Goal: Information Seeking & Learning: Compare options

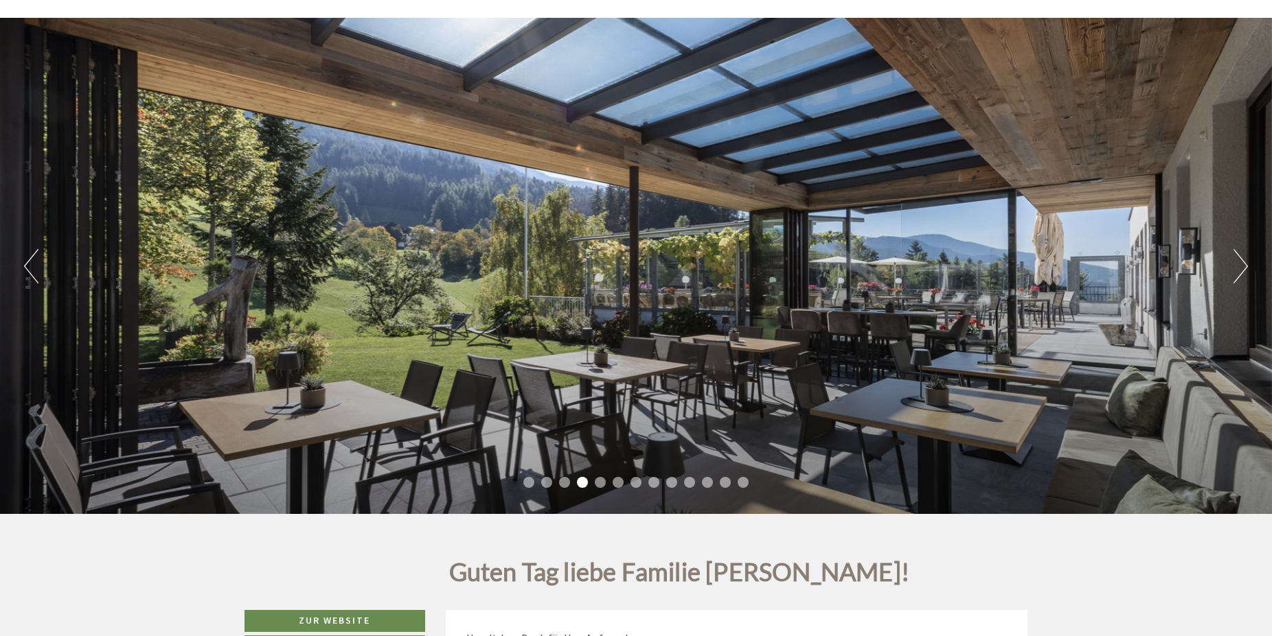
scroll to position [56, 0]
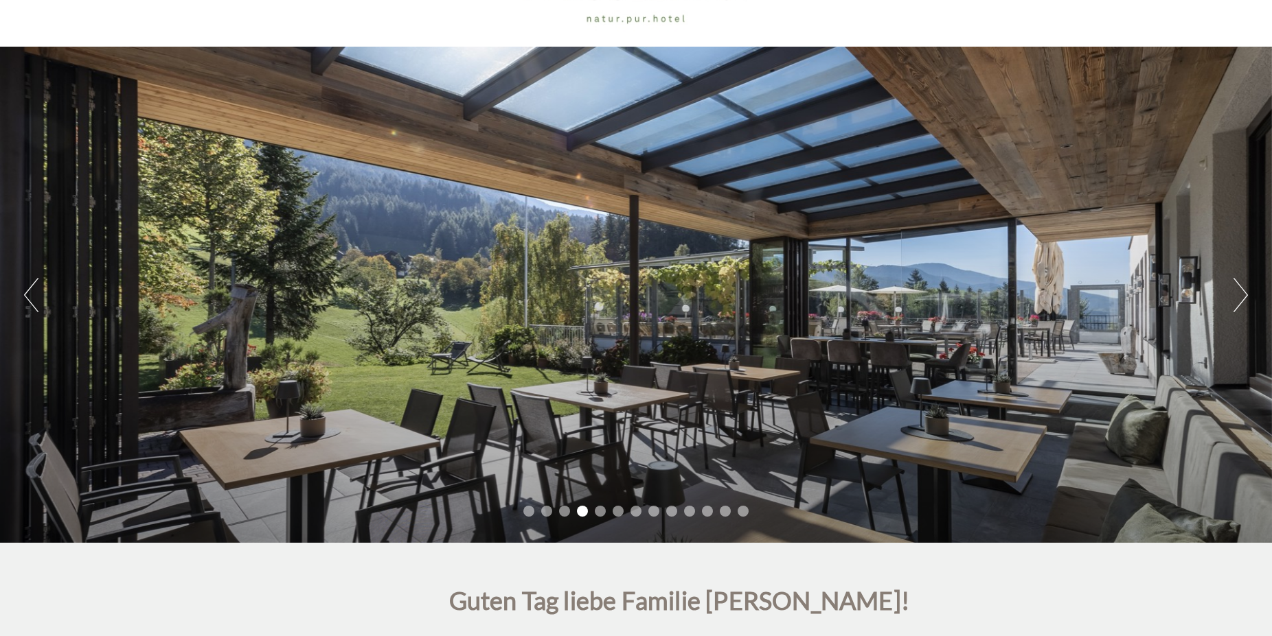
click at [1232, 298] on div "Previous Next 1 2 3 4 5 6 7 8 9 10 11 12 13" at bounding box center [636, 295] width 1272 height 496
click at [1232, 299] on div "Previous Next 1 2 3 4 5 6 7 8 9 10 11 12 13" at bounding box center [636, 295] width 1272 height 496
click at [1237, 304] on button "Next" at bounding box center [1240, 295] width 14 height 34
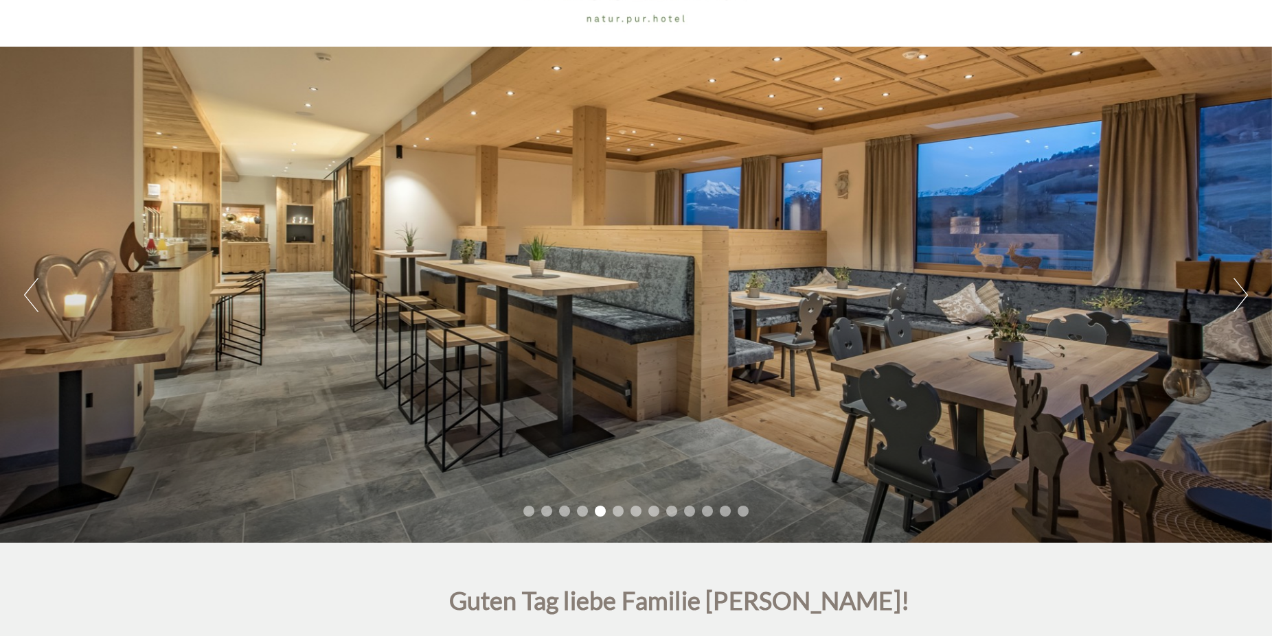
click at [1237, 304] on button "Next" at bounding box center [1240, 295] width 14 height 34
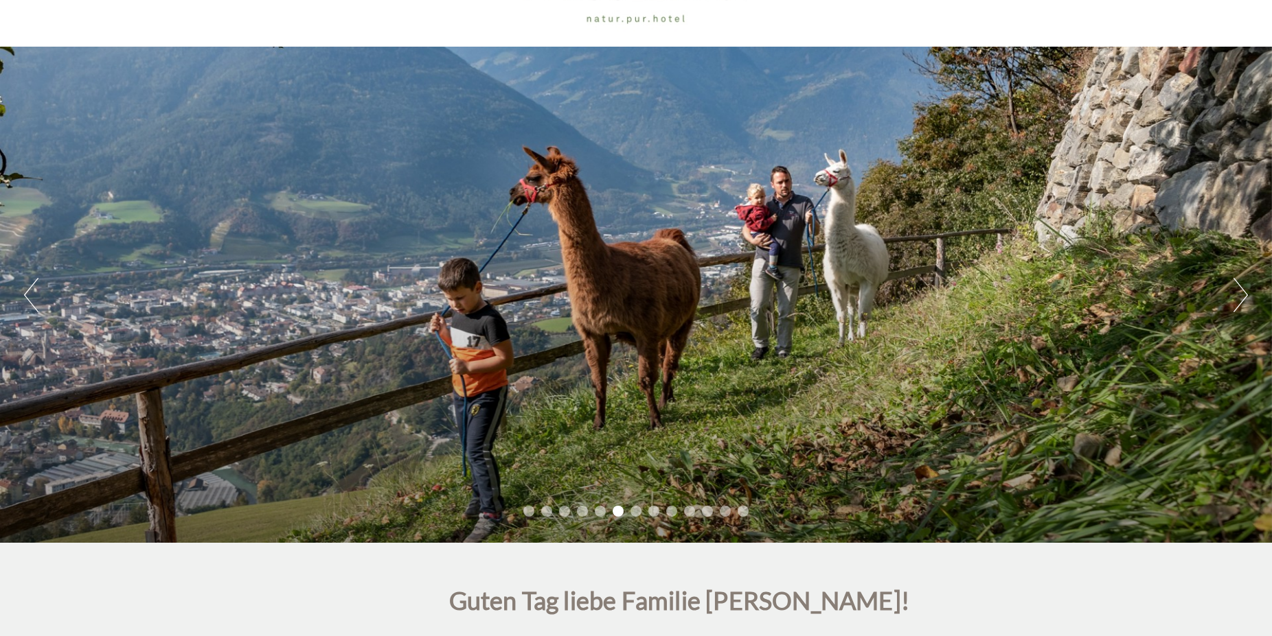
click at [1237, 304] on button "Next" at bounding box center [1240, 295] width 14 height 34
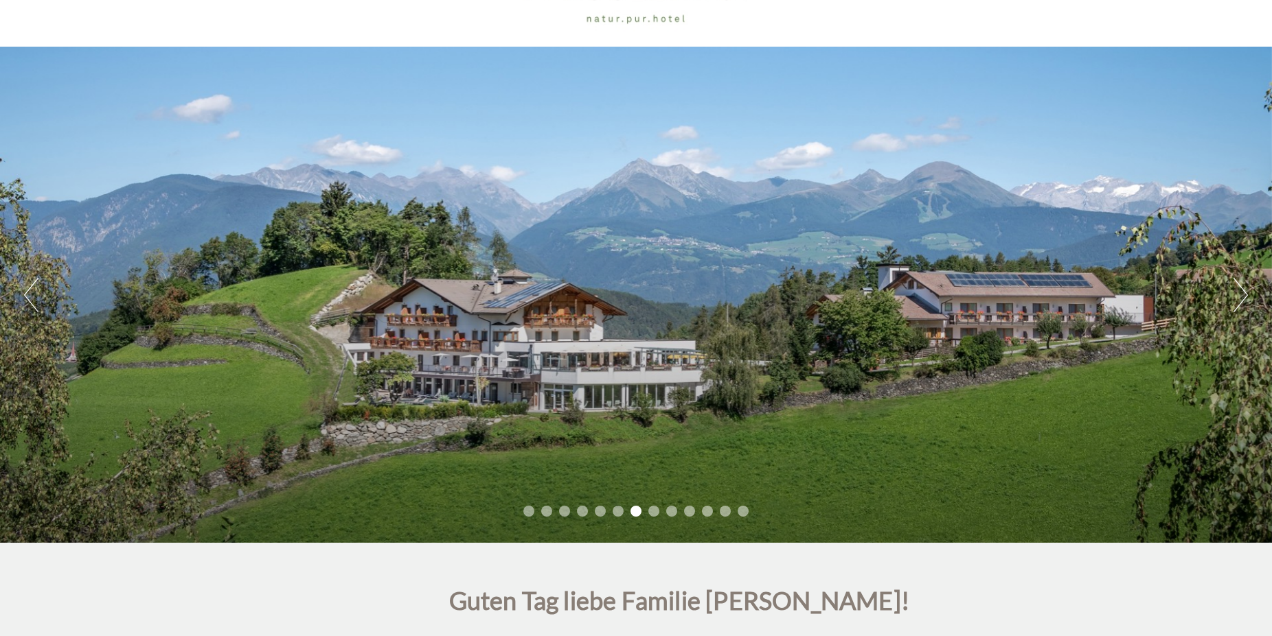
click at [1237, 304] on button "Next" at bounding box center [1240, 295] width 14 height 34
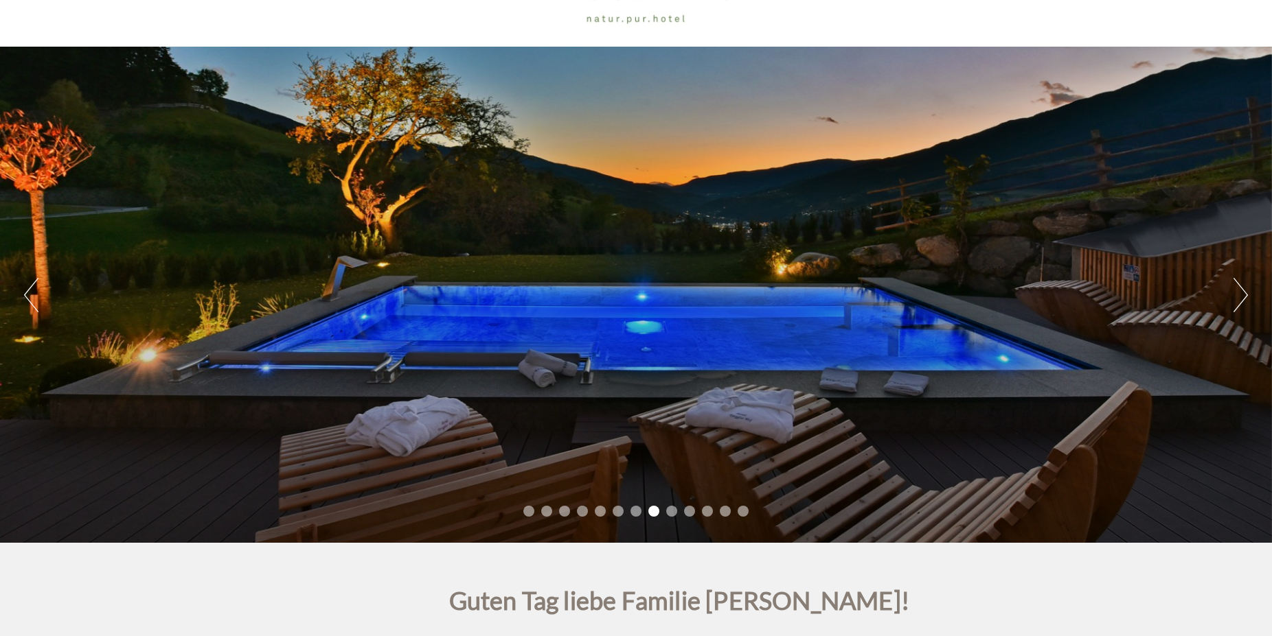
click at [1237, 304] on button "Next" at bounding box center [1240, 295] width 14 height 34
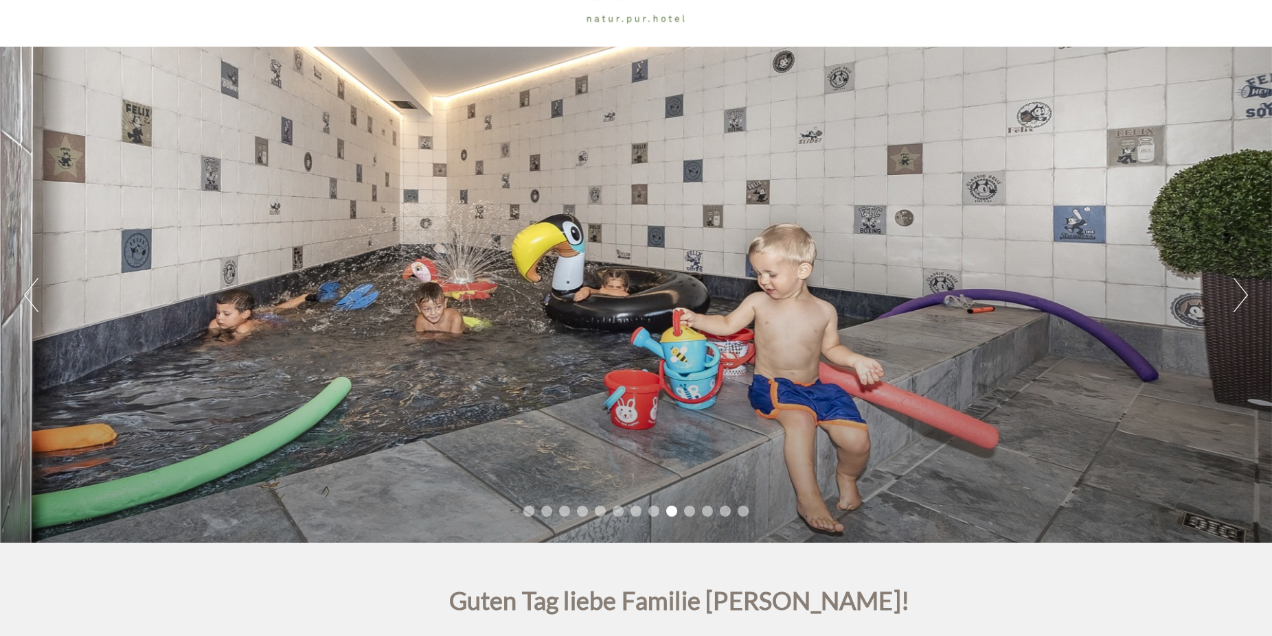
click at [1237, 304] on button "Next" at bounding box center [1240, 295] width 14 height 34
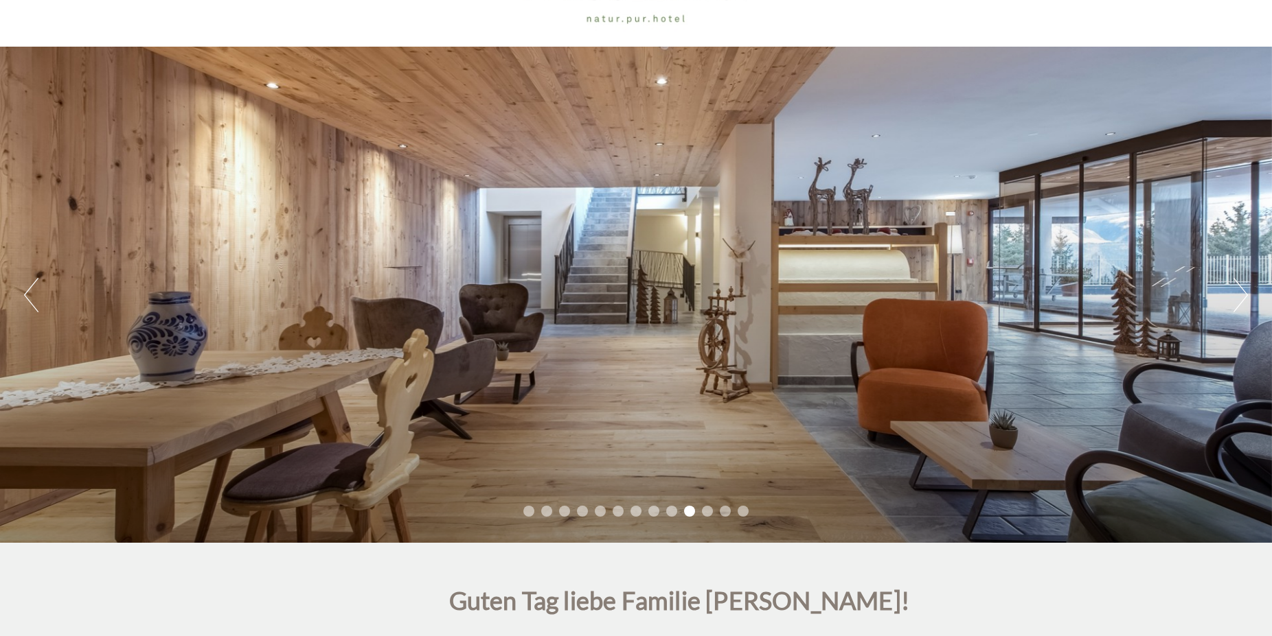
click at [1237, 304] on button "Next" at bounding box center [1240, 295] width 14 height 34
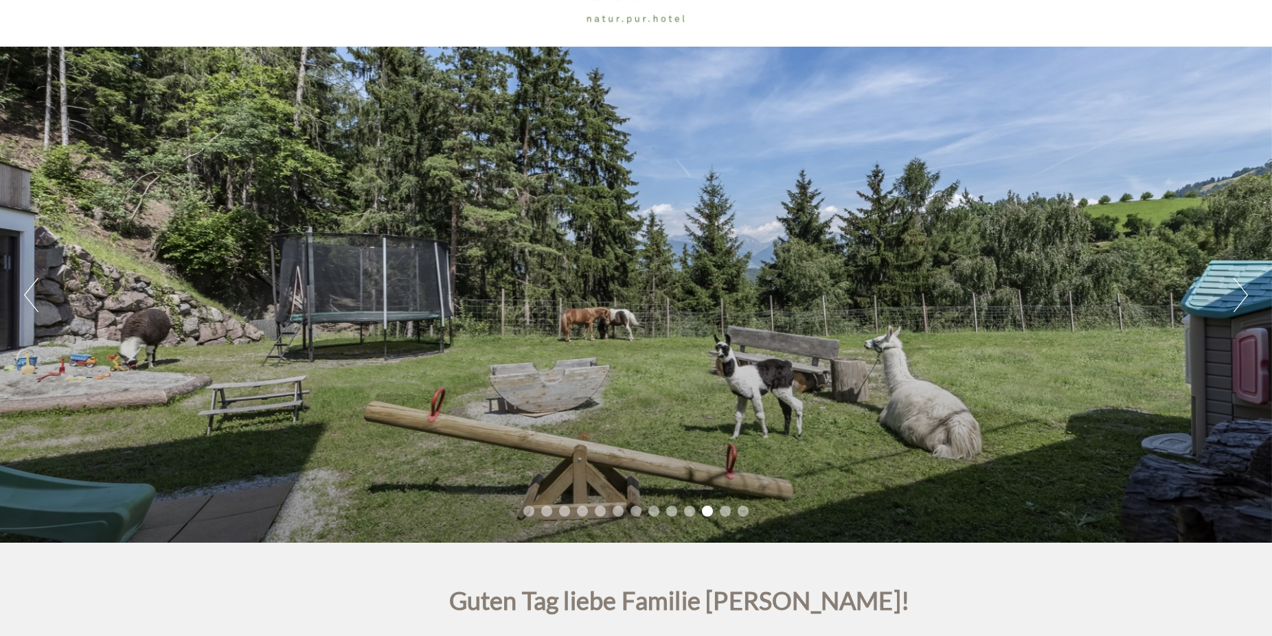
click at [1237, 304] on button "Next" at bounding box center [1240, 295] width 14 height 34
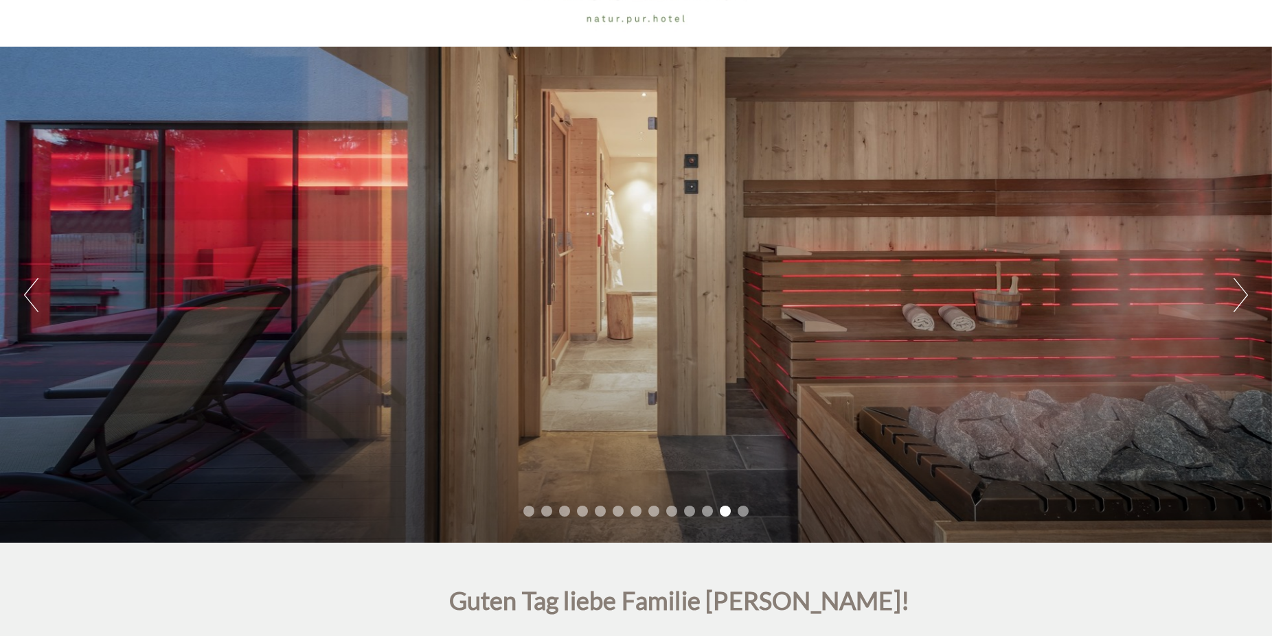
click at [1237, 304] on button "Next" at bounding box center [1240, 295] width 14 height 34
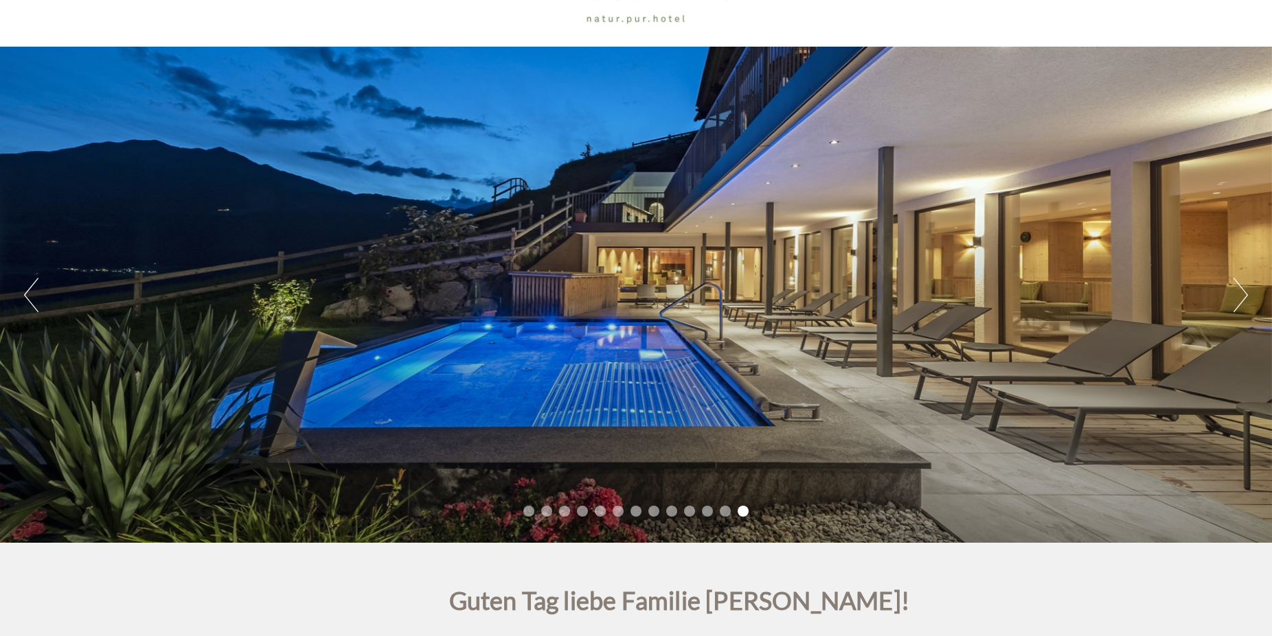
click at [1237, 304] on button "Next" at bounding box center [1240, 295] width 14 height 34
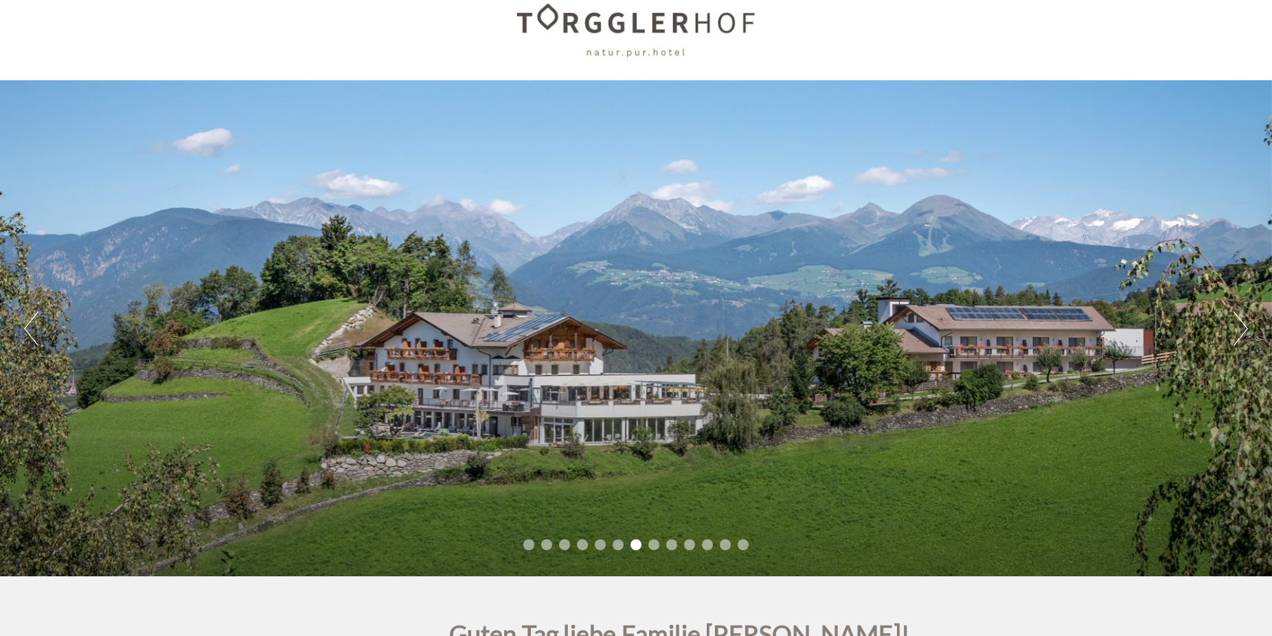
scroll to position [0, 0]
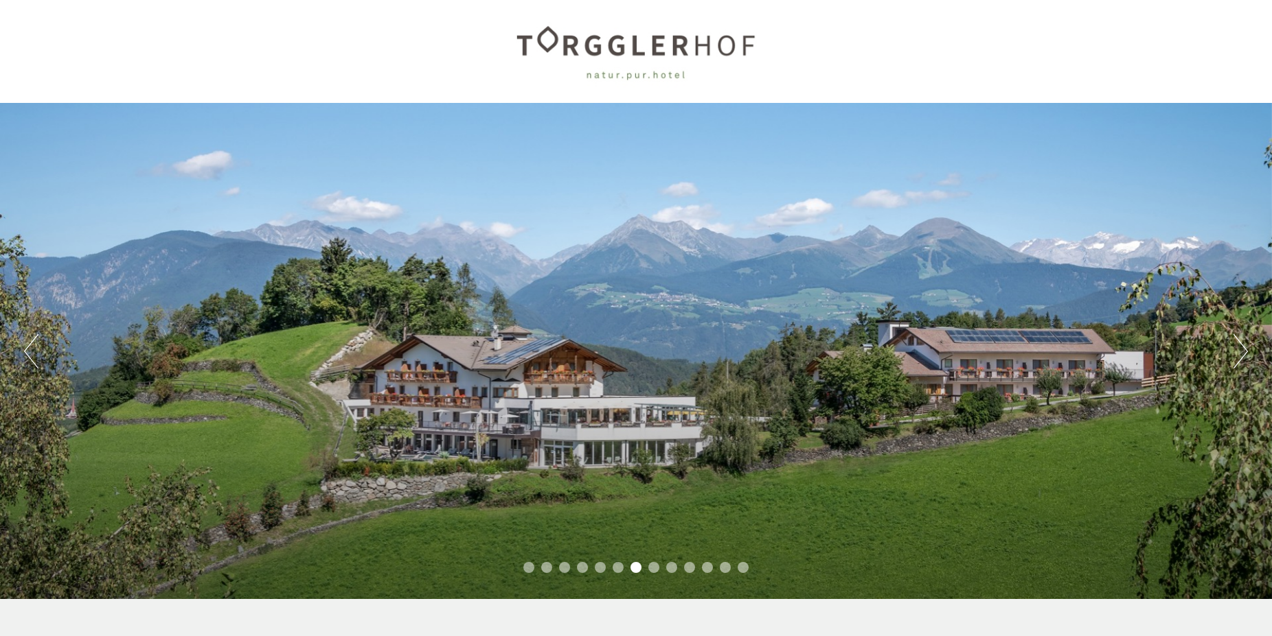
click at [662, 42] on div at bounding box center [635, 51] width 769 height 89
click at [613, 58] on div at bounding box center [635, 51] width 769 height 89
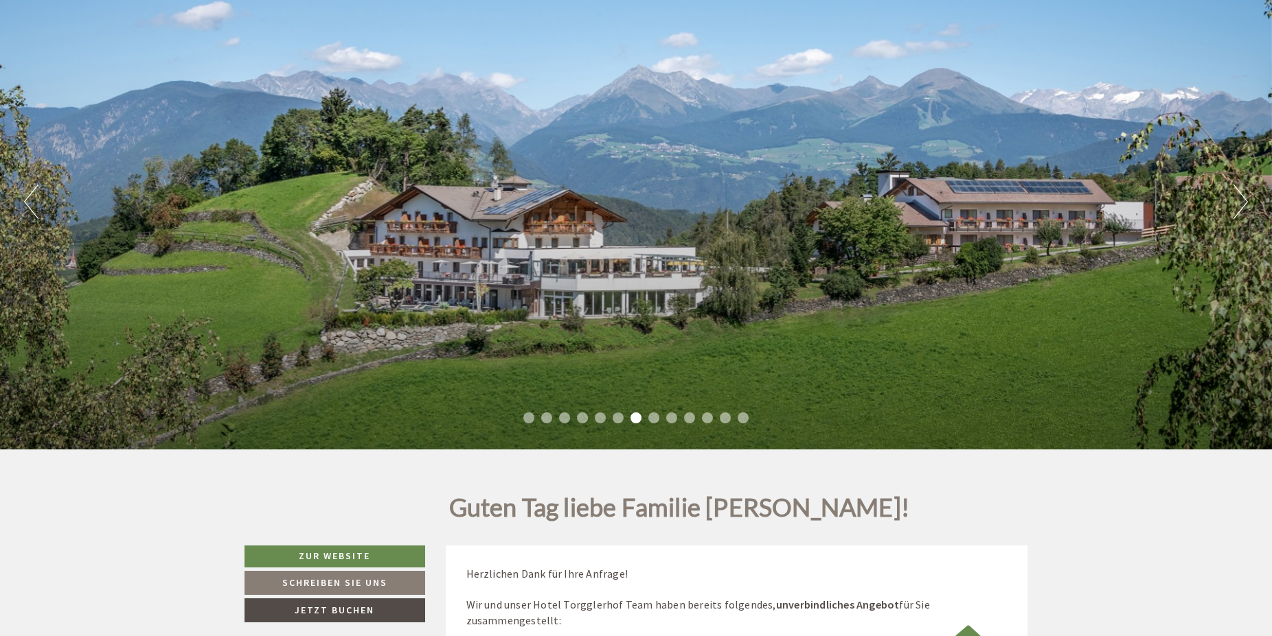
scroll to position [280, 0]
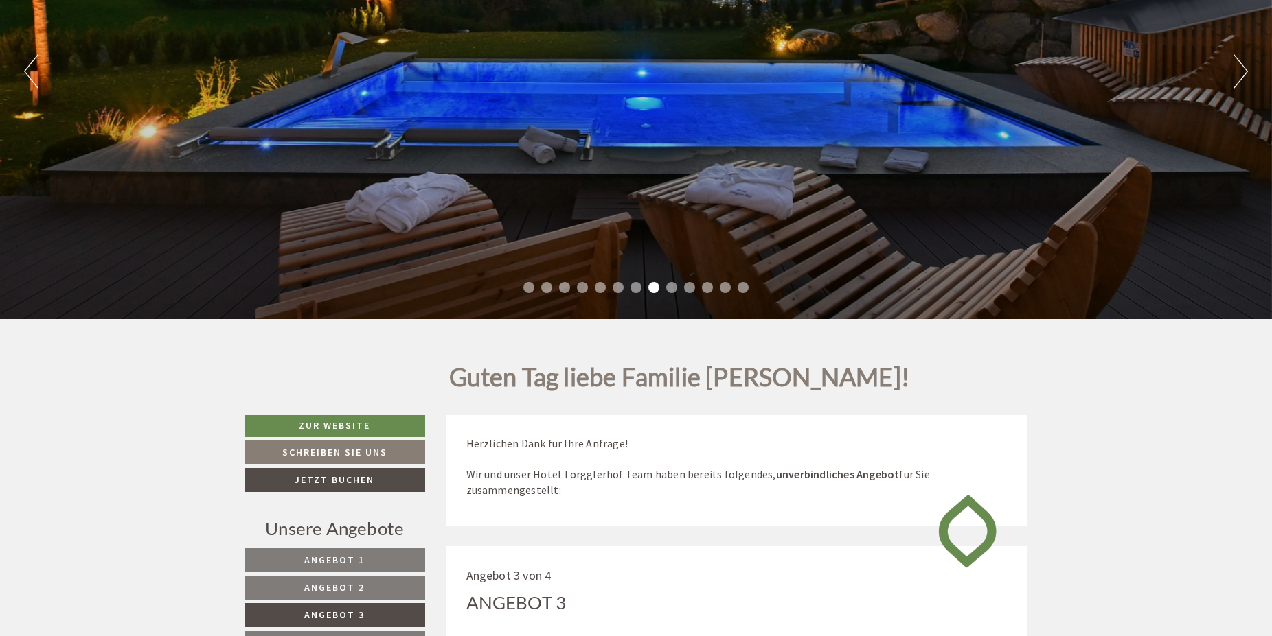
click at [633, 179] on div "Previous Next 1 2 3 4 5 6 7 8 9 10 11 12 13" at bounding box center [636, 71] width 1272 height 496
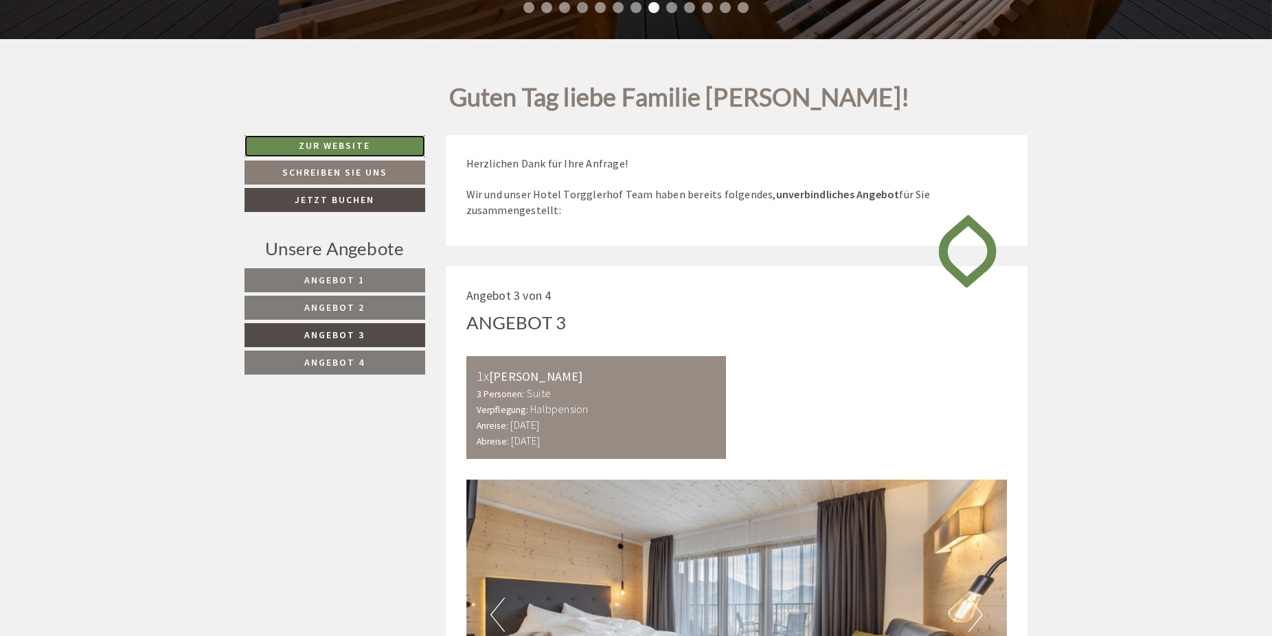
click at [338, 140] on link "Zur Website" at bounding box center [334, 146] width 181 height 22
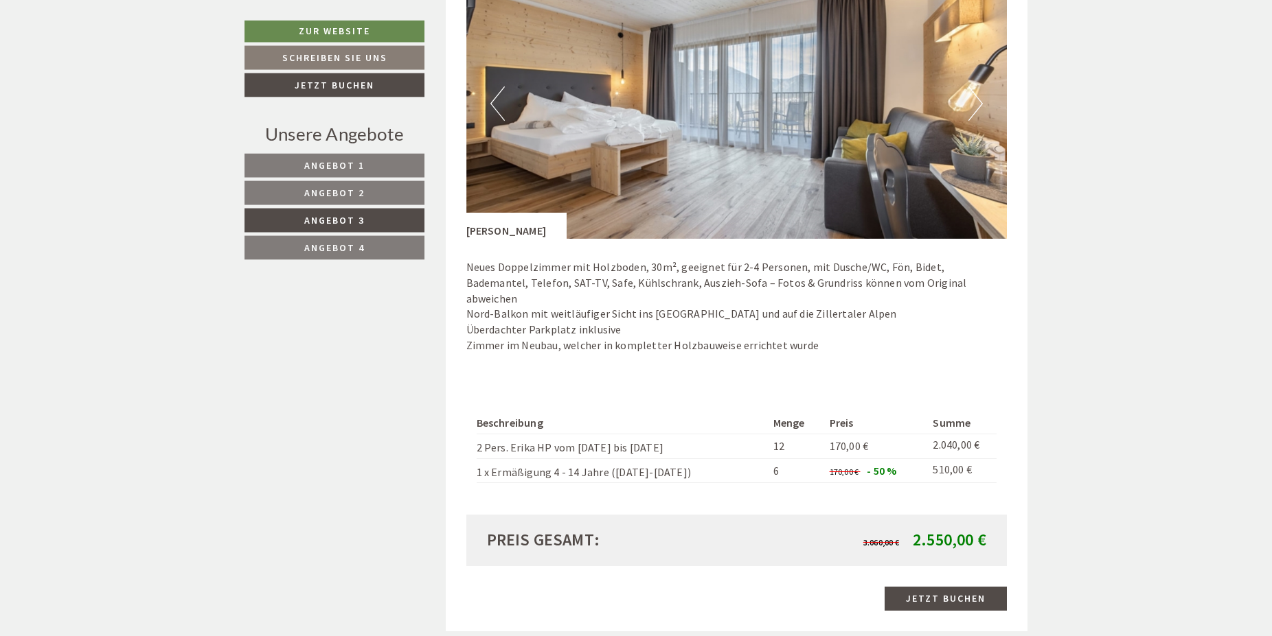
scroll to position [1050, 0]
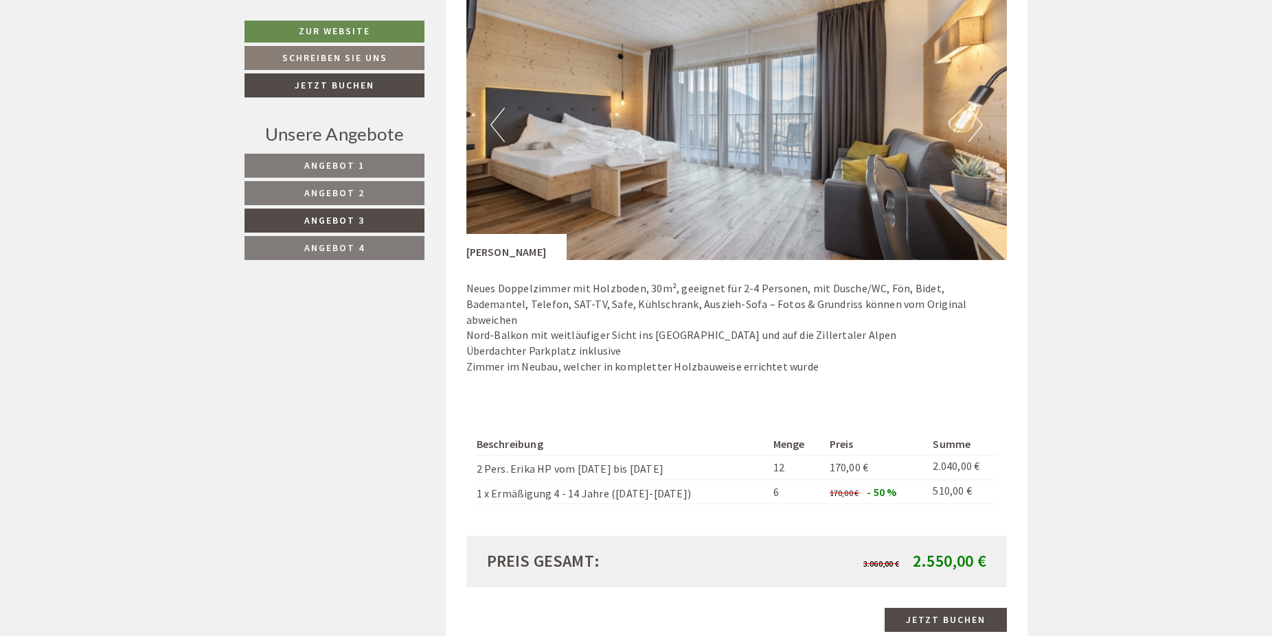
click at [980, 128] on button "Next" at bounding box center [975, 125] width 14 height 34
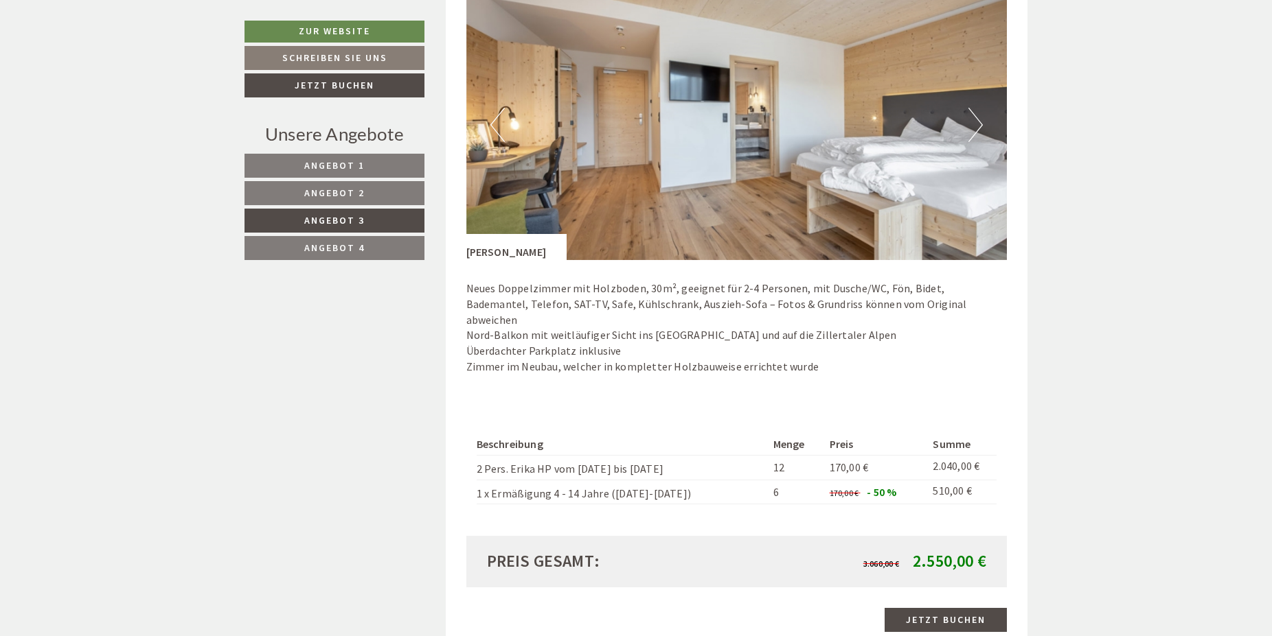
click at [980, 128] on button "Next" at bounding box center [975, 125] width 14 height 34
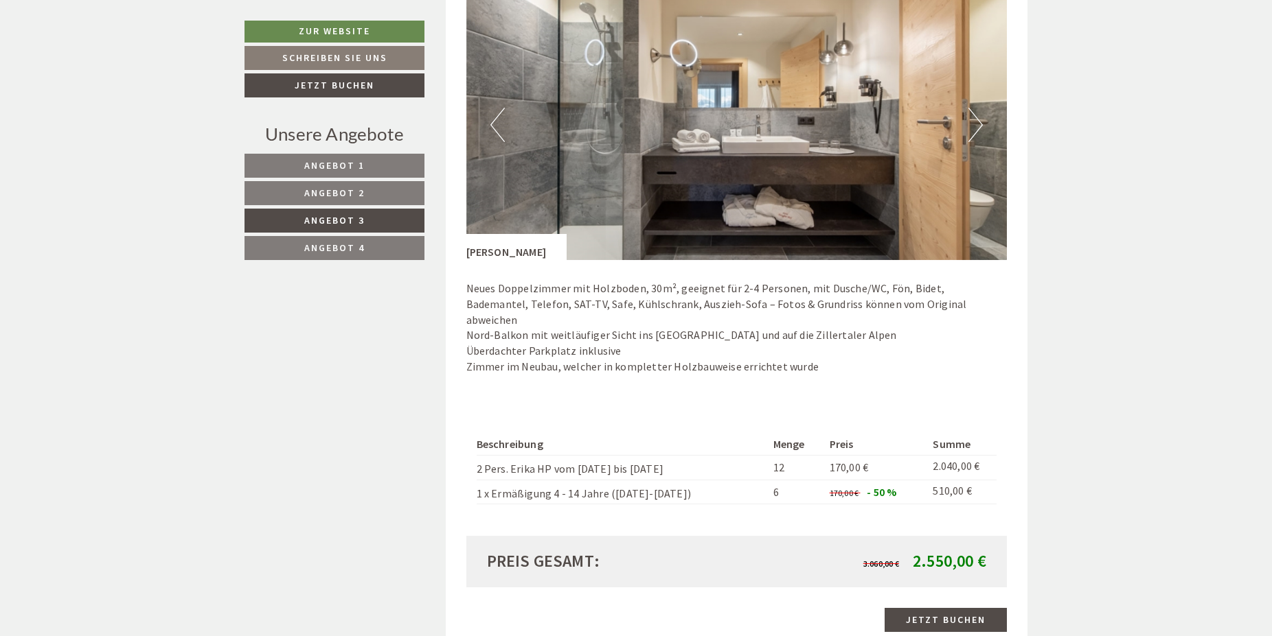
click at [980, 128] on button "Next" at bounding box center [975, 125] width 14 height 34
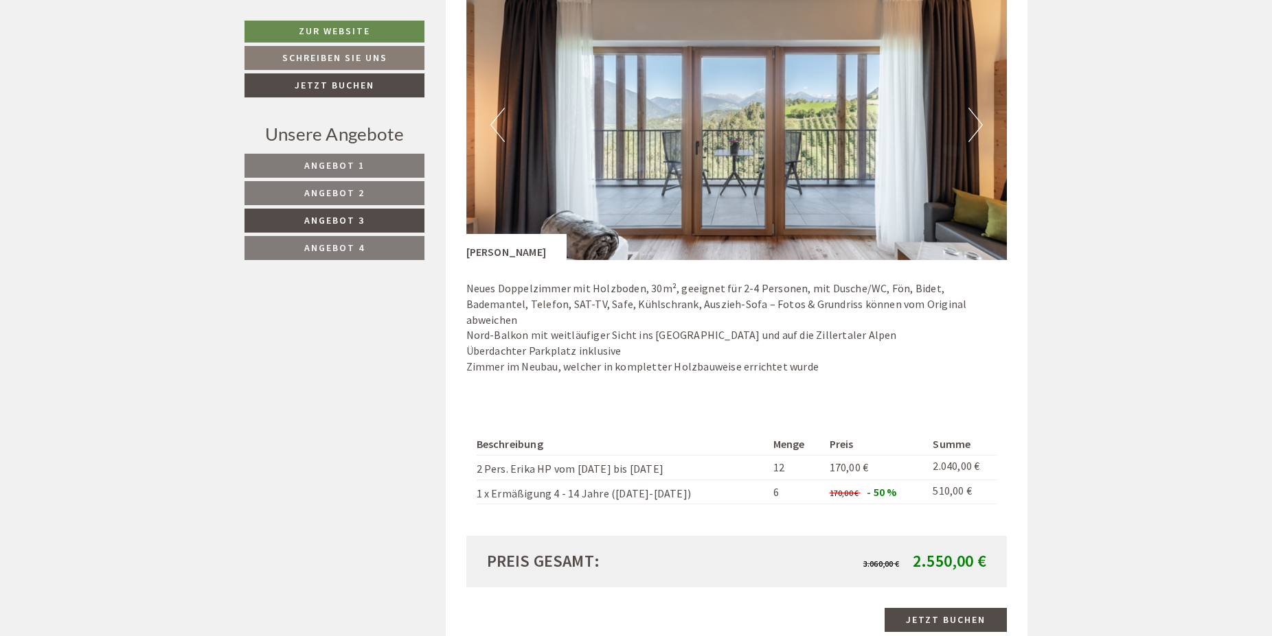
click at [980, 128] on button "Next" at bounding box center [975, 125] width 14 height 34
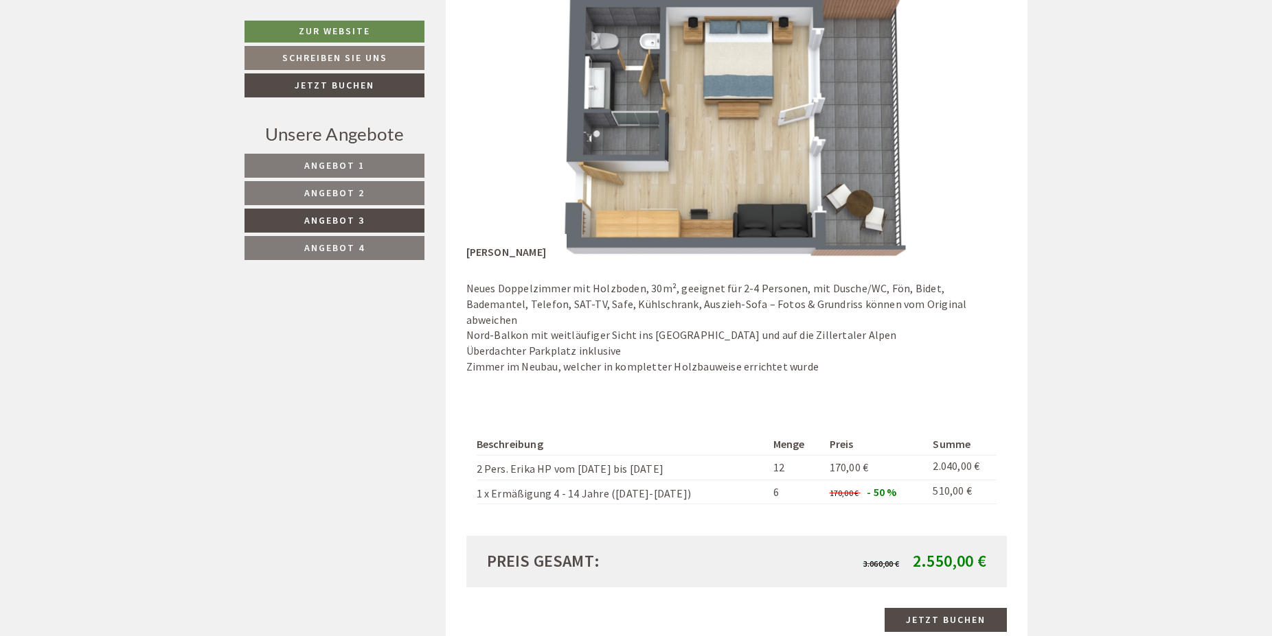
click at [980, 128] on button "Next" at bounding box center [975, 125] width 14 height 34
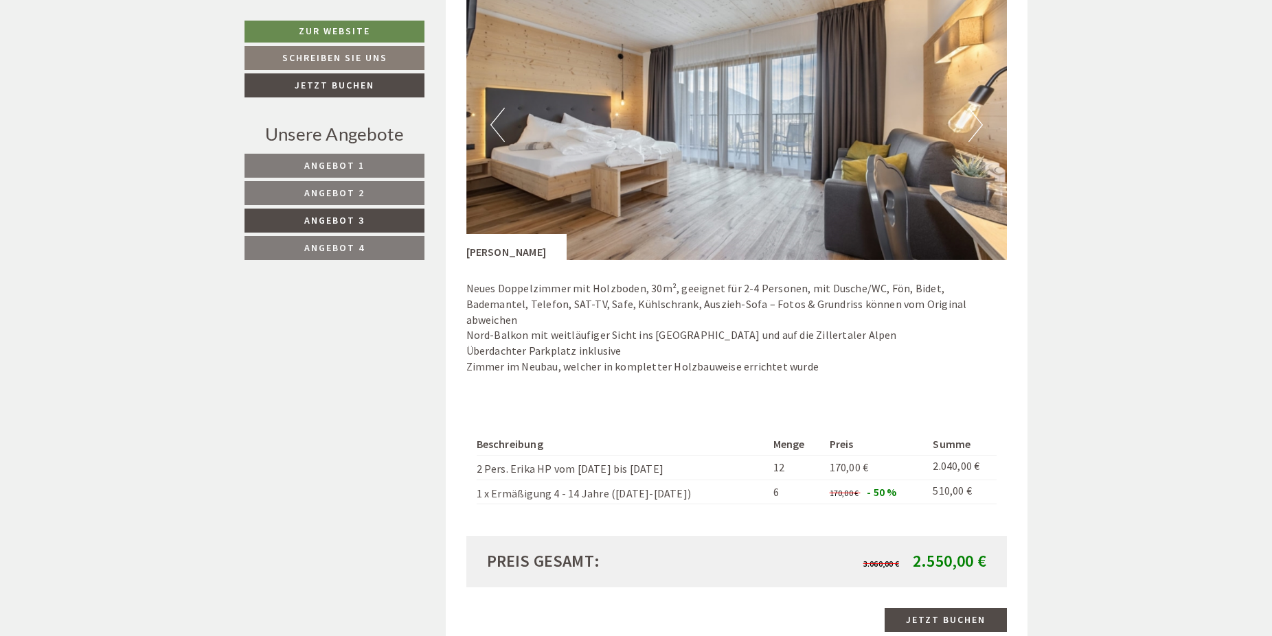
click at [980, 128] on button "Next" at bounding box center [975, 125] width 14 height 34
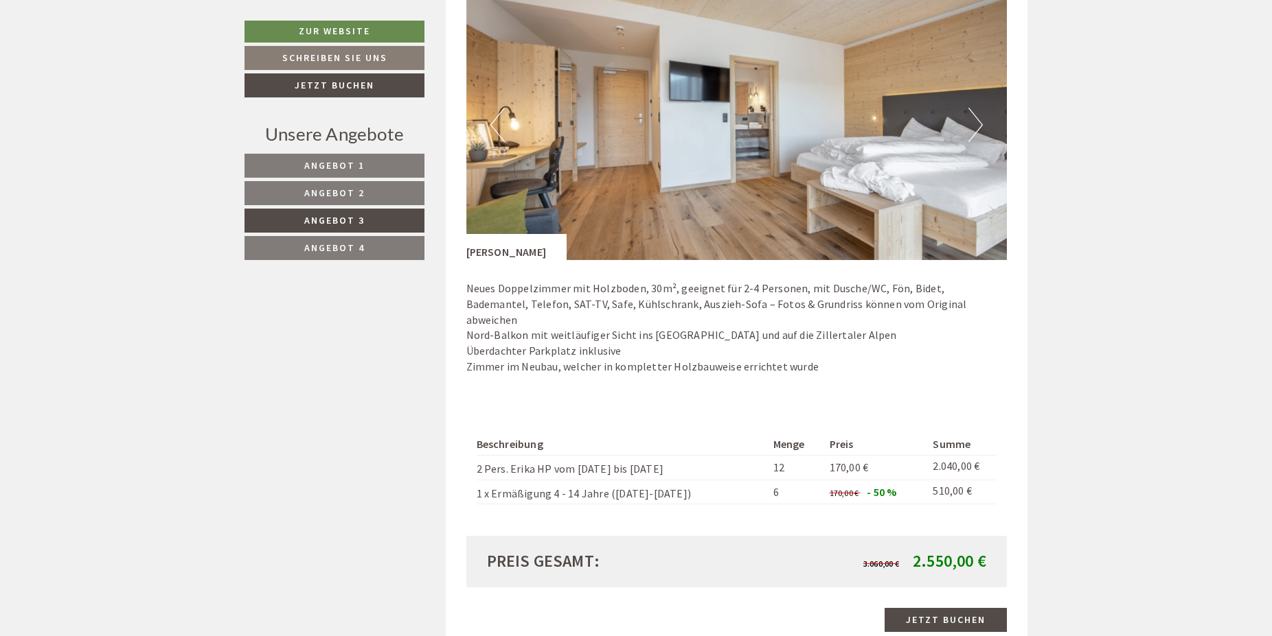
click at [980, 128] on button "Next" at bounding box center [975, 125] width 14 height 34
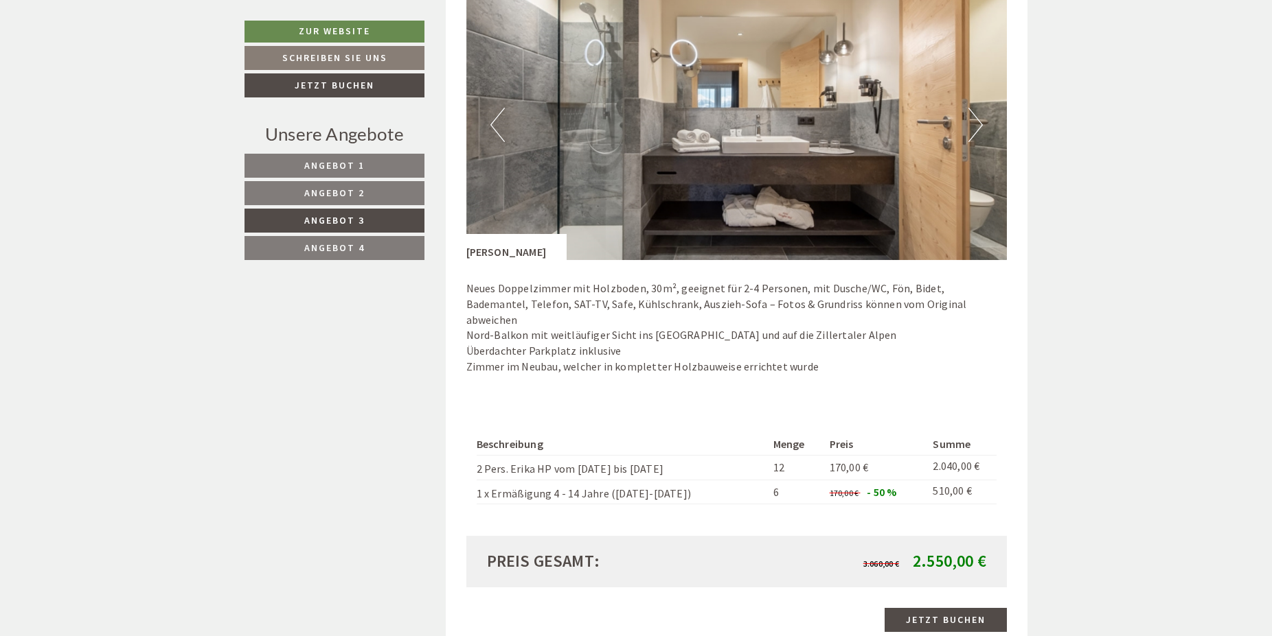
click at [348, 168] on span "Angebot 1" at bounding box center [334, 165] width 60 height 12
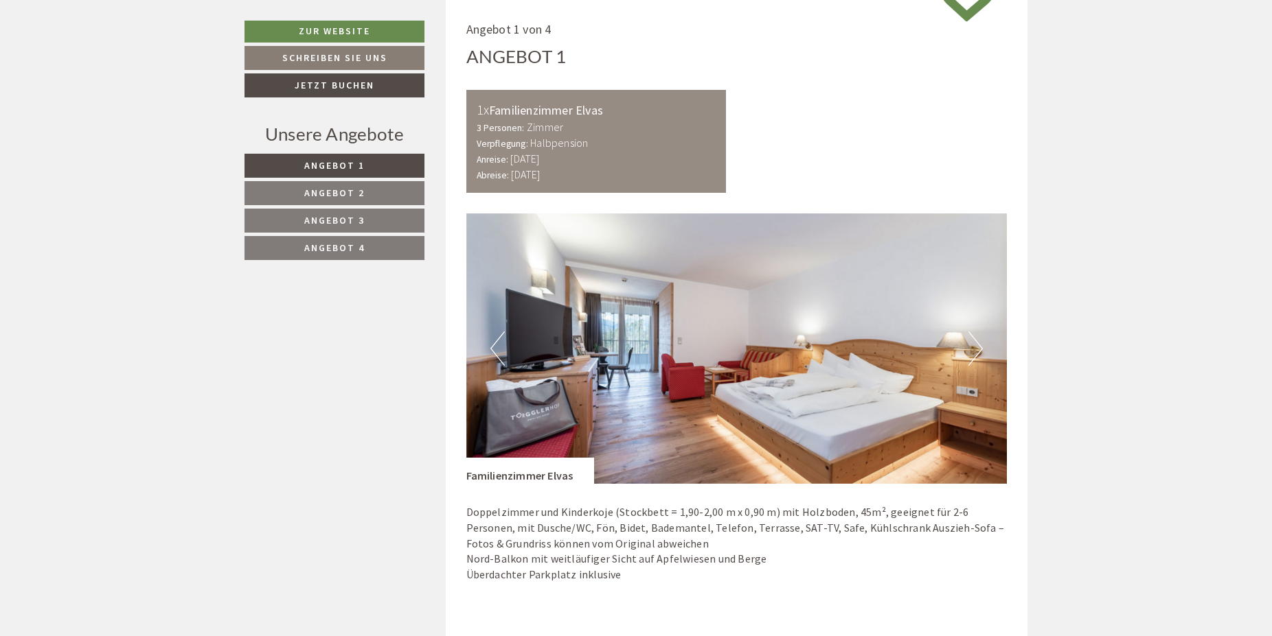
click at [978, 354] on button "Next" at bounding box center [975, 349] width 14 height 34
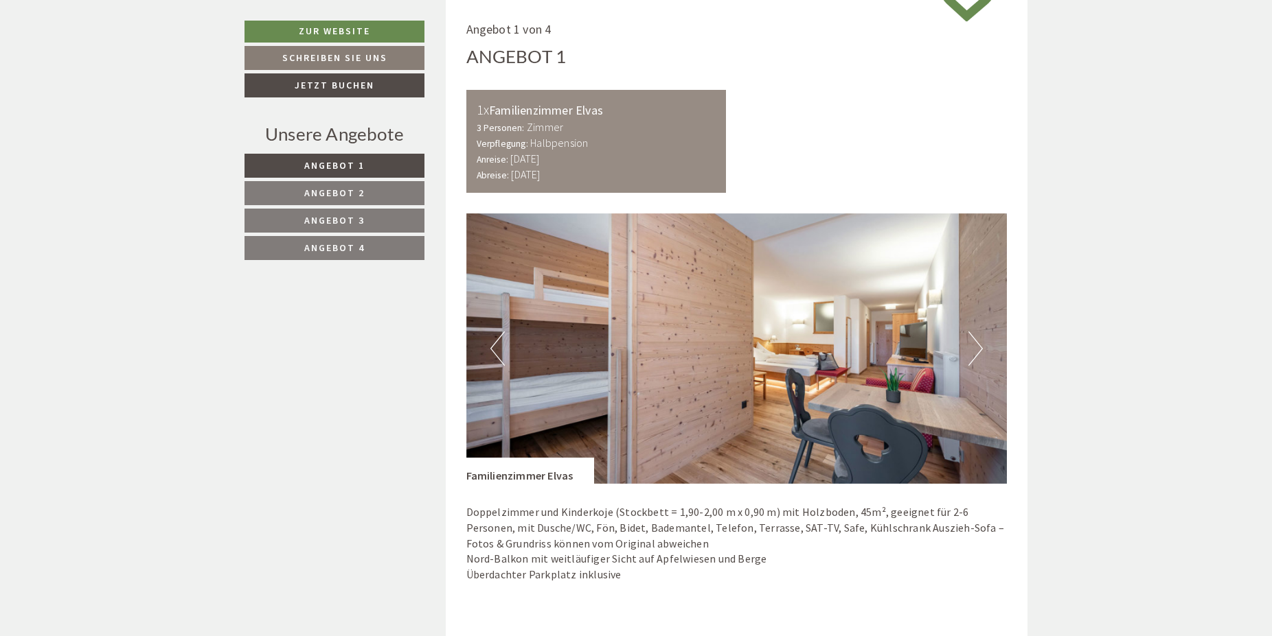
click at [978, 354] on button "Next" at bounding box center [975, 349] width 14 height 34
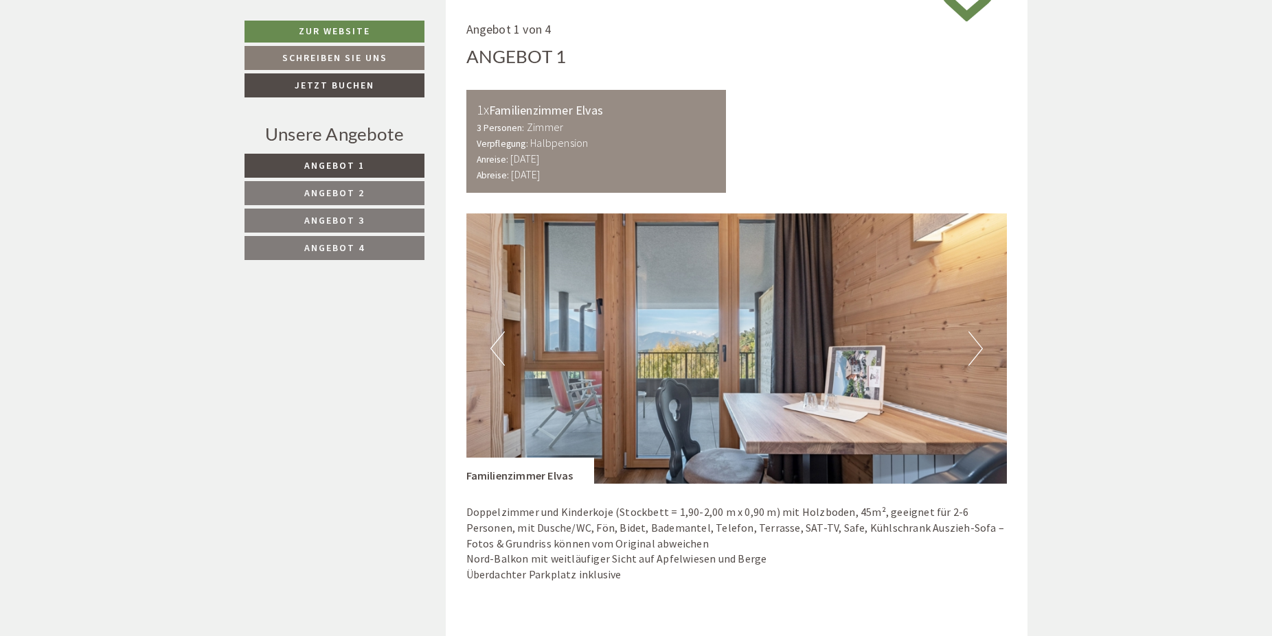
click at [978, 354] on button "Next" at bounding box center [975, 349] width 14 height 34
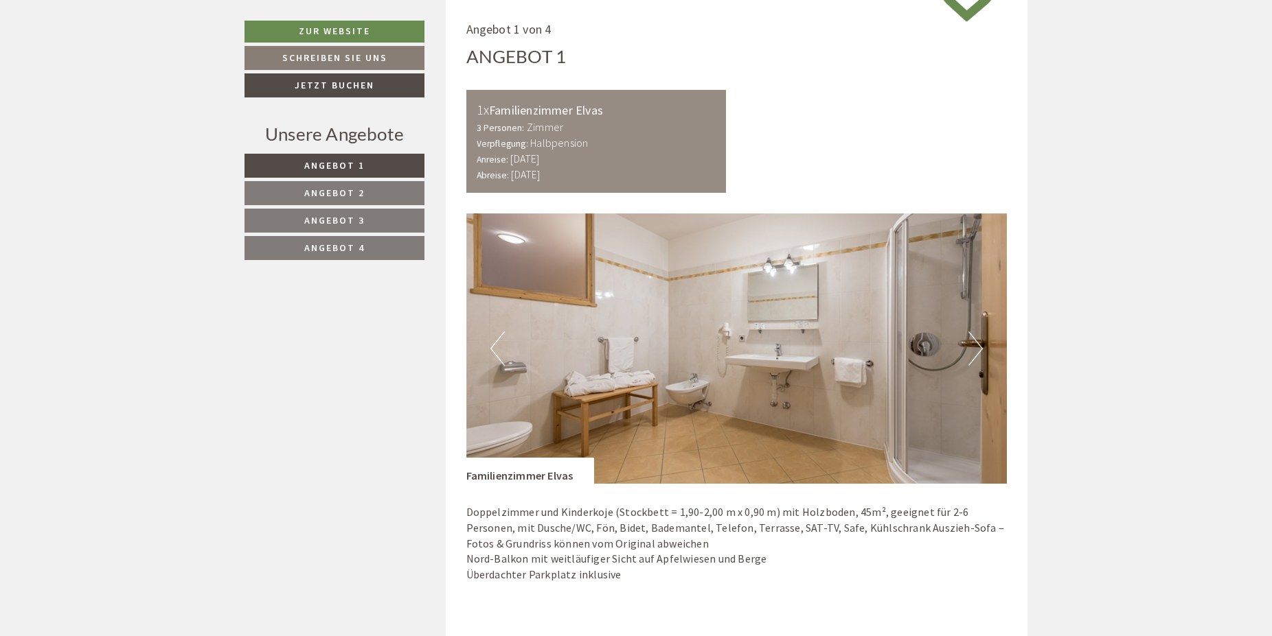
click at [978, 354] on button "Next" at bounding box center [975, 349] width 14 height 34
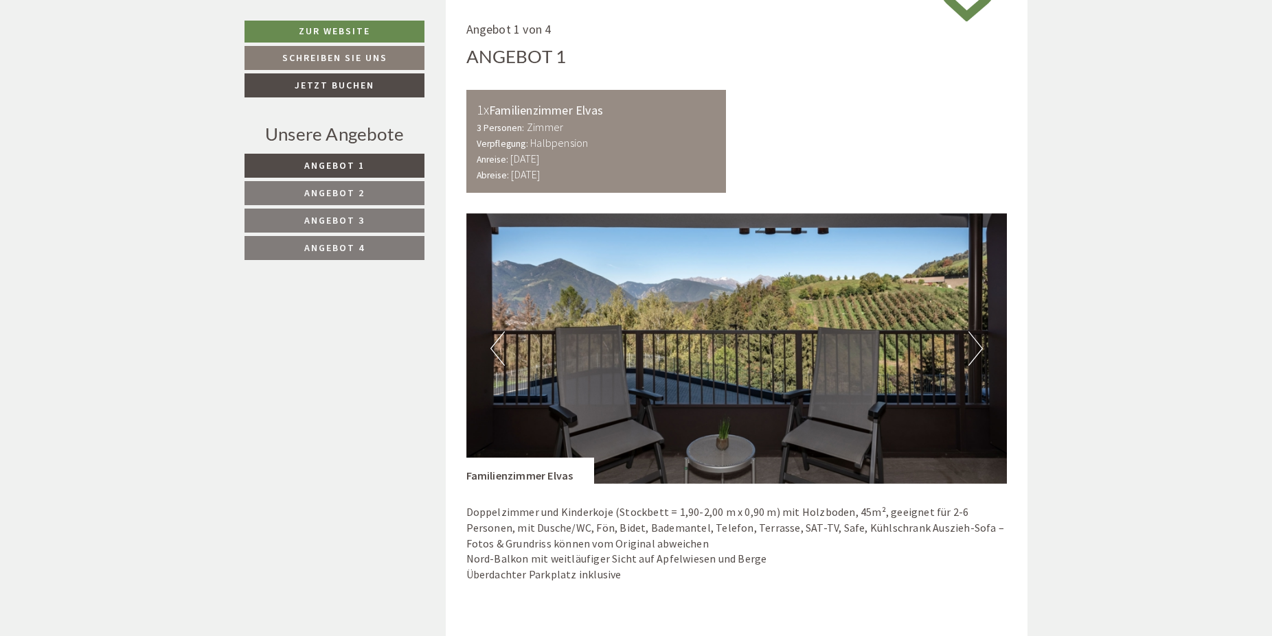
click at [978, 354] on button "Next" at bounding box center [975, 349] width 14 height 34
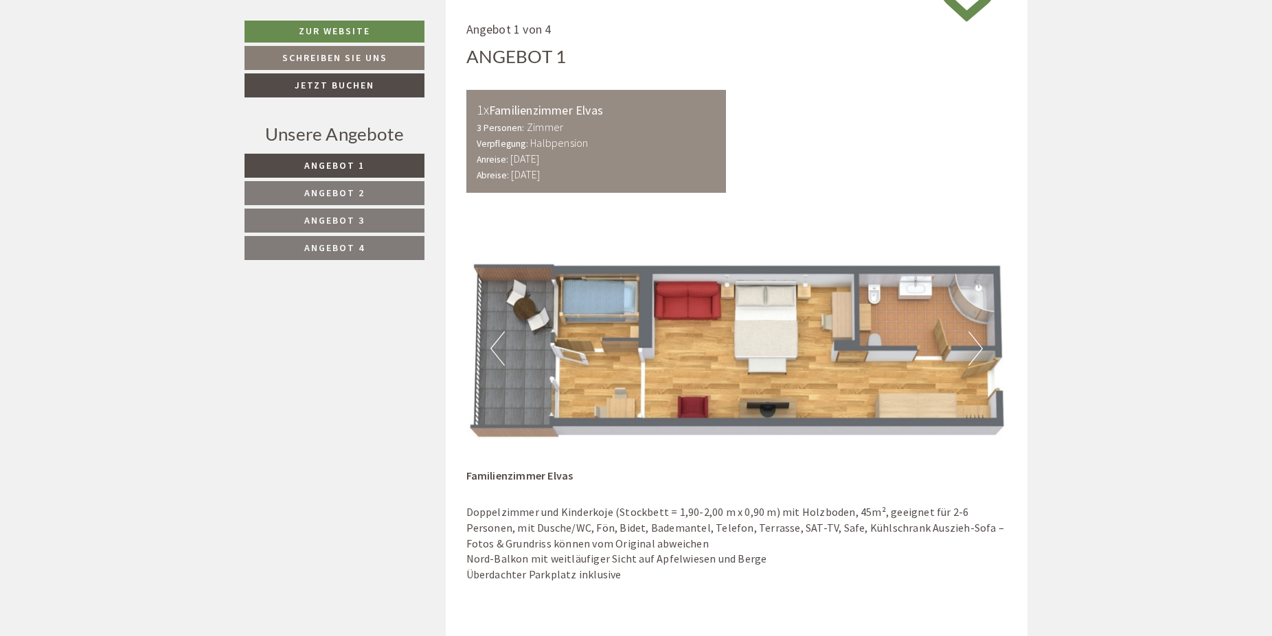
click at [979, 354] on button "Next" at bounding box center [975, 349] width 14 height 34
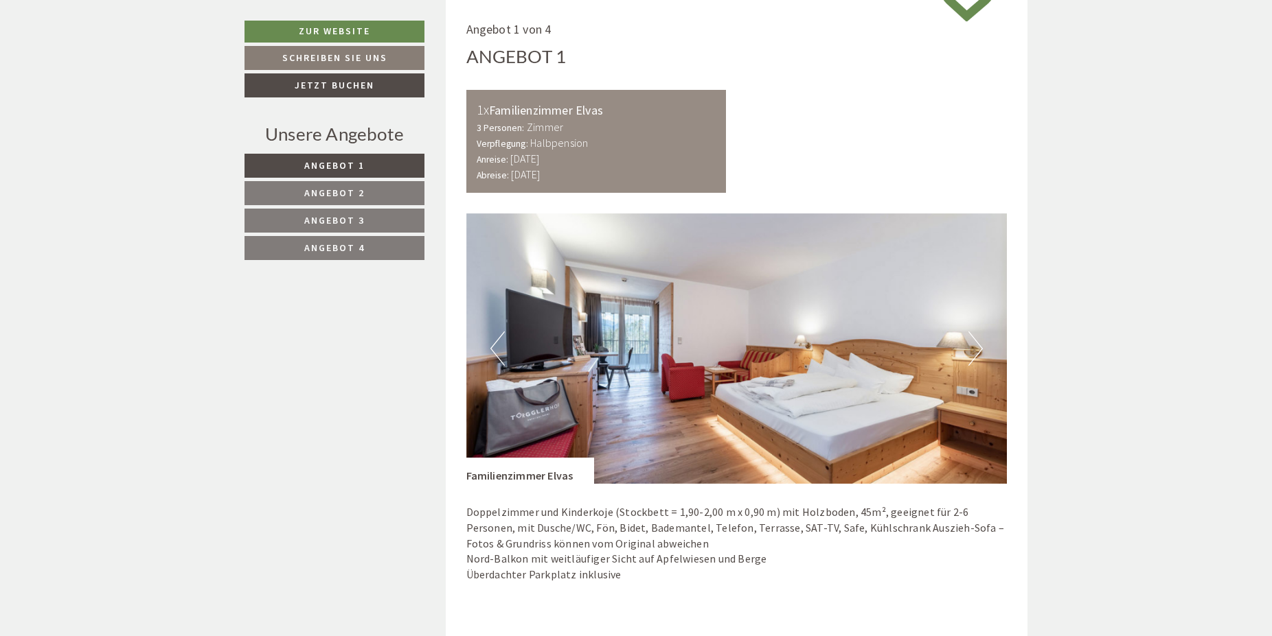
click at [336, 195] on span "Angebot 2" at bounding box center [334, 193] width 60 height 12
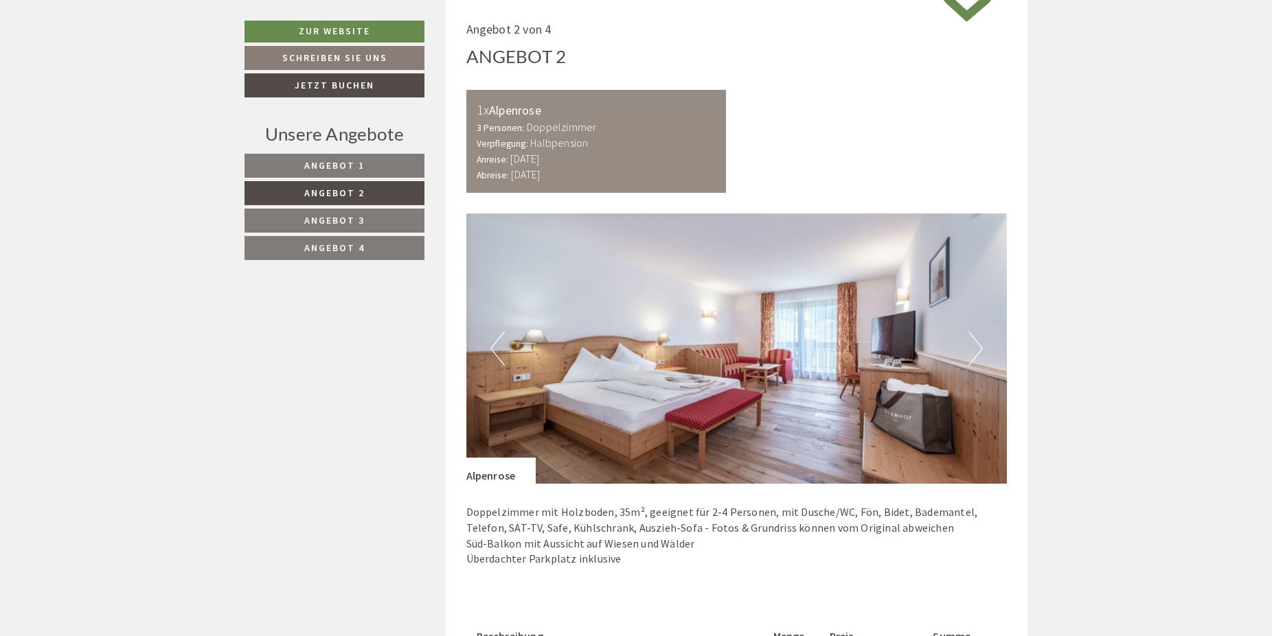
click at [344, 174] on link "Angebot 1" at bounding box center [334, 166] width 180 height 24
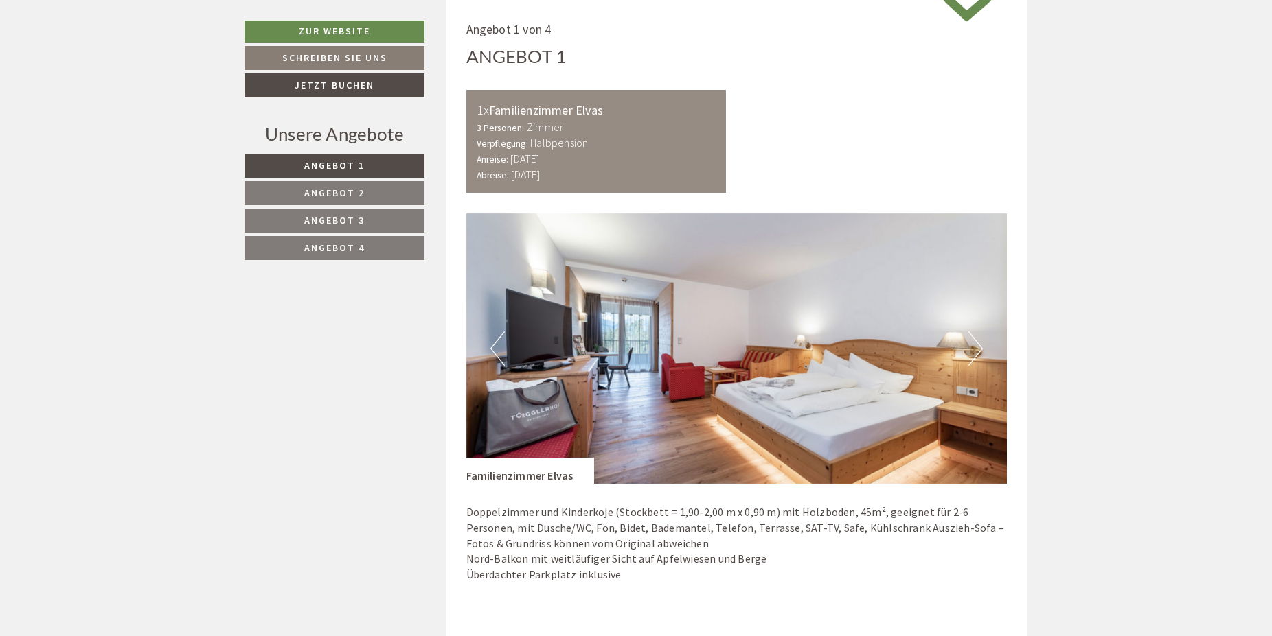
click at [316, 196] on span "Angebot 2" at bounding box center [334, 193] width 60 height 12
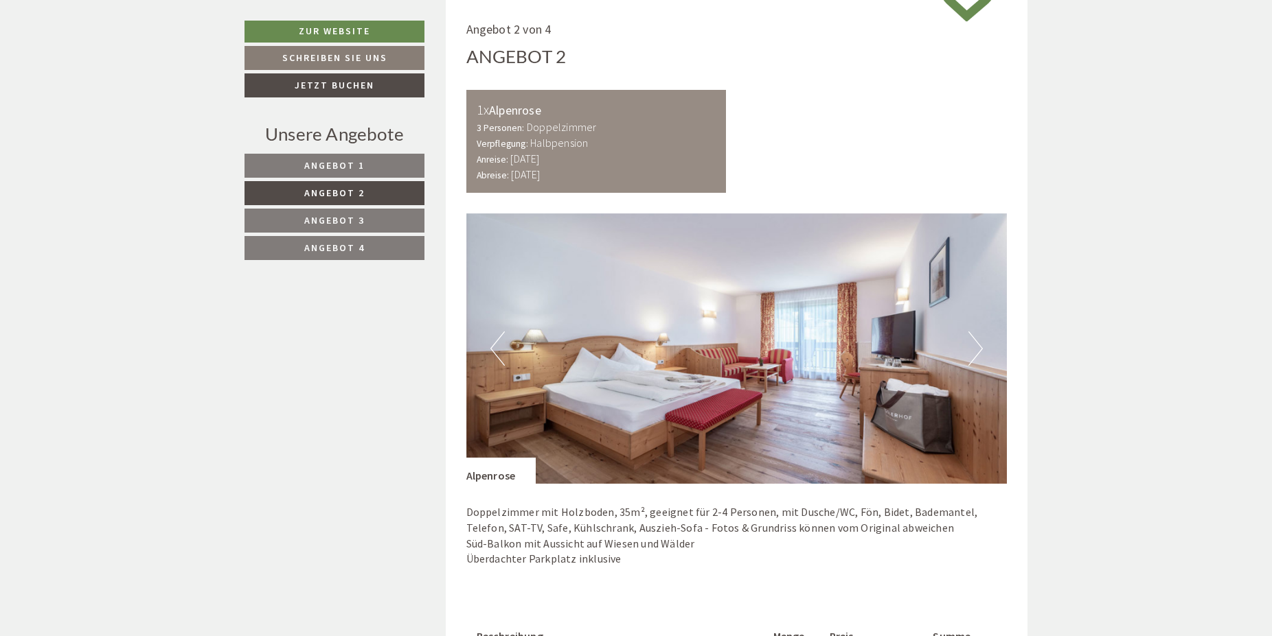
click at [976, 353] on button "Next" at bounding box center [975, 349] width 14 height 34
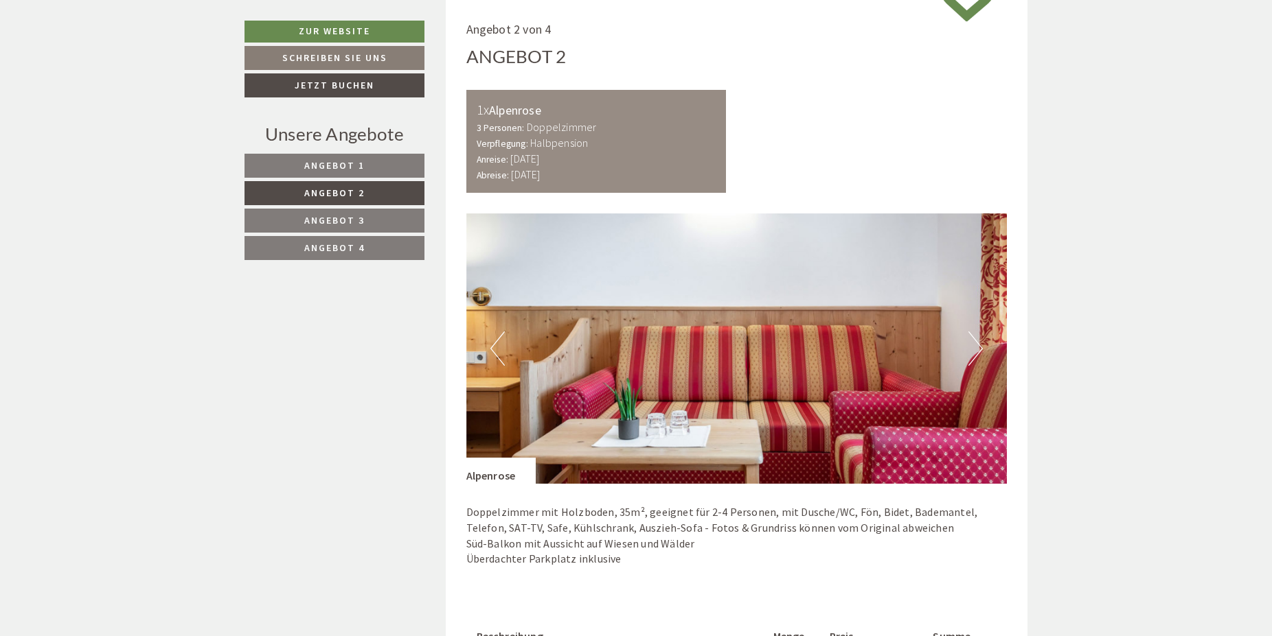
click at [976, 353] on button "Next" at bounding box center [975, 349] width 14 height 34
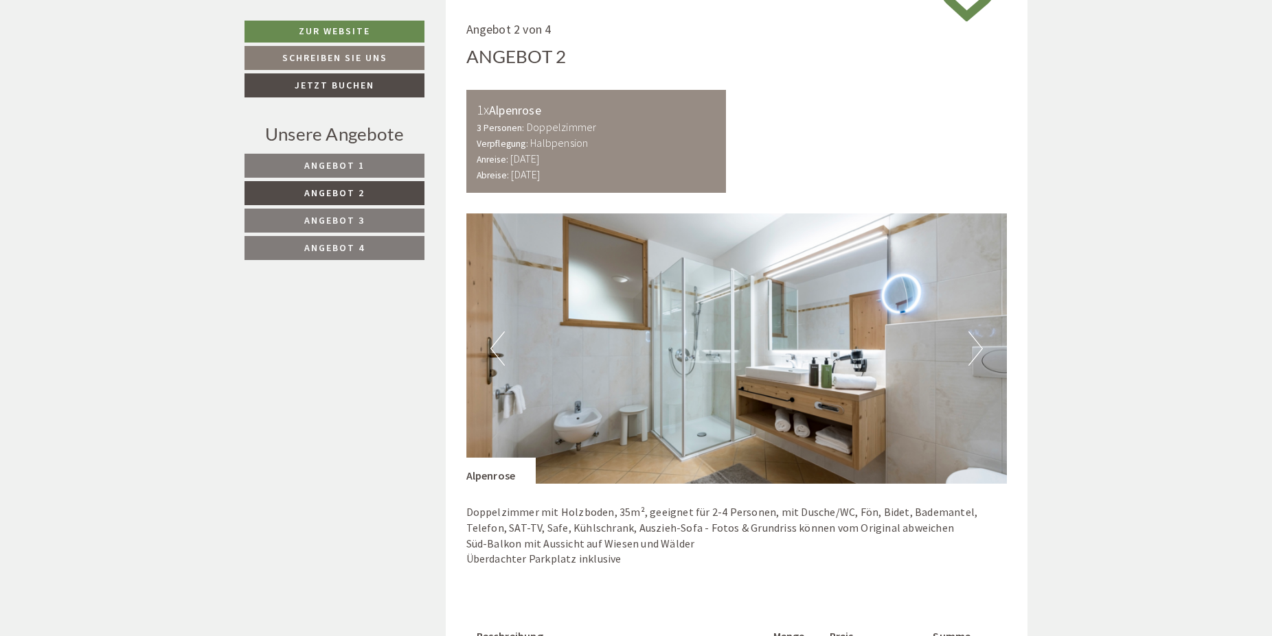
click at [976, 353] on button "Next" at bounding box center [975, 349] width 14 height 34
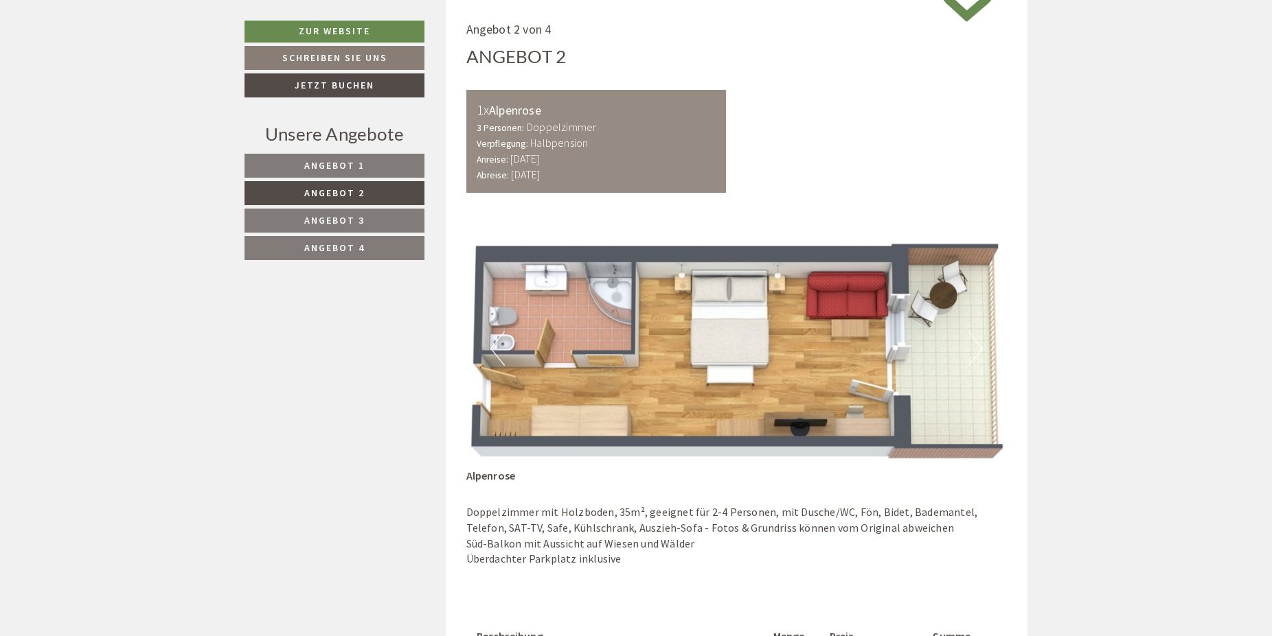
click at [361, 212] on link "Angebot 3" at bounding box center [334, 221] width 180 height 24
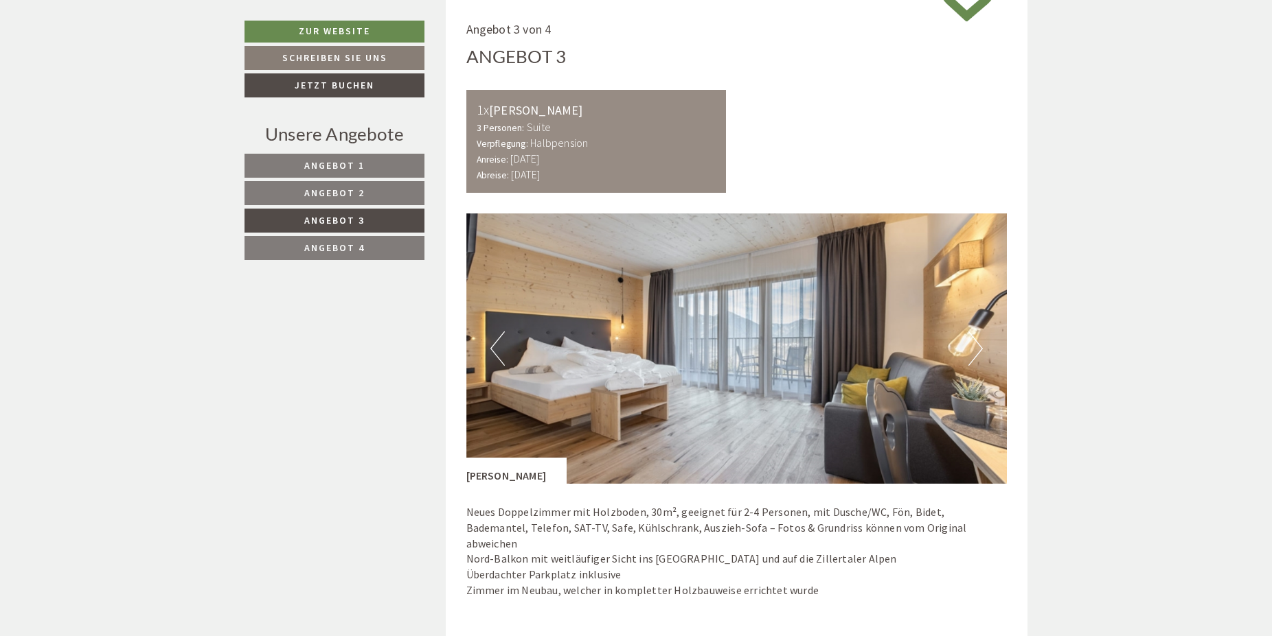
click at [354, 248] on span "Angebot 4" at bounding box center [334, 248] width 60 height 12
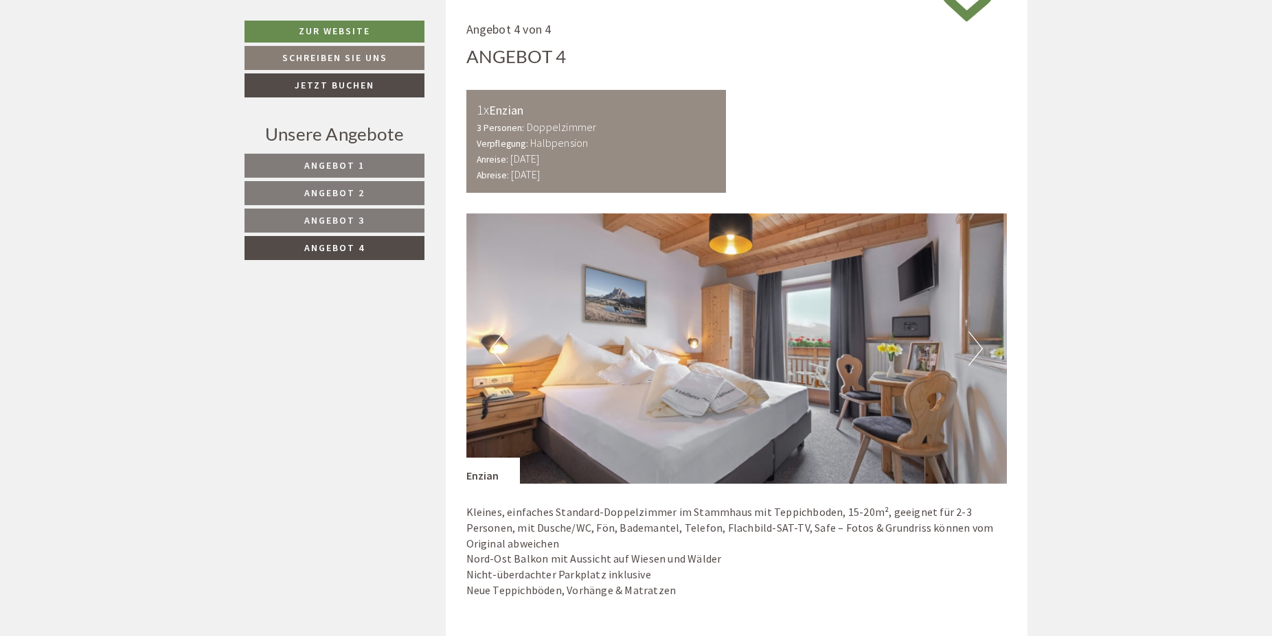
click at [361, 220] on span "Angebot 3" at bounding box center [334, 220] width 60 height 12
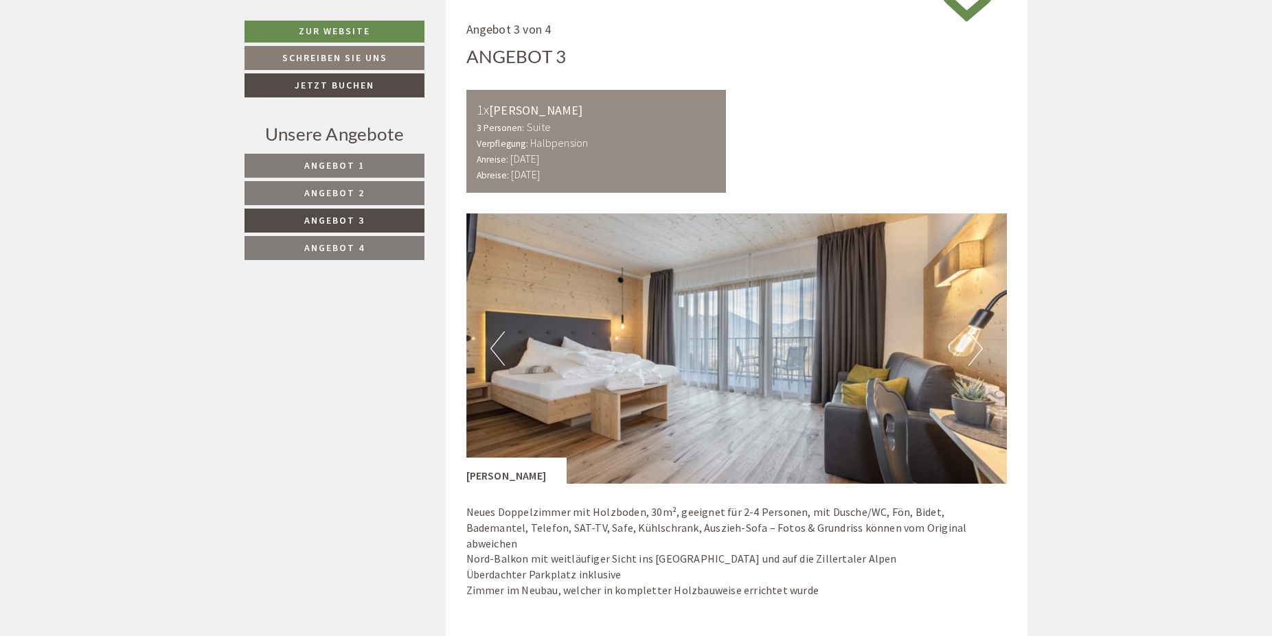
click at [974, 352] on button "Next" at bounding box center [975, 349] width 14 height 34
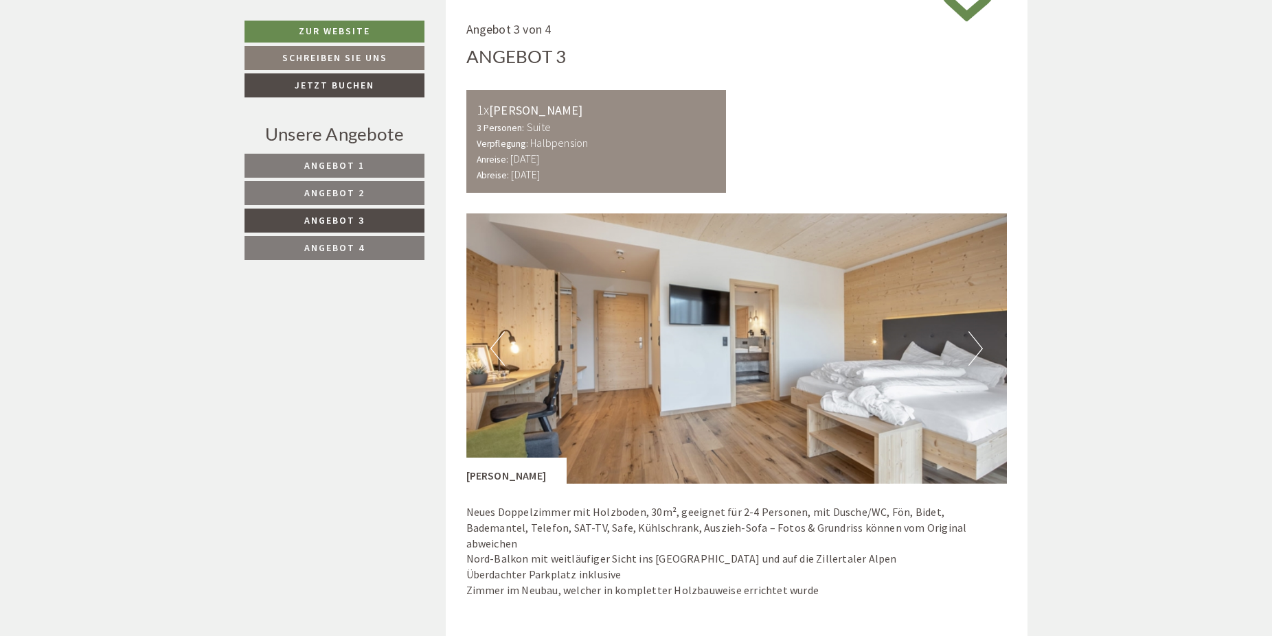
click at [974, 352] on button "Next" at bounding box center [975, 349] width 14 height 34
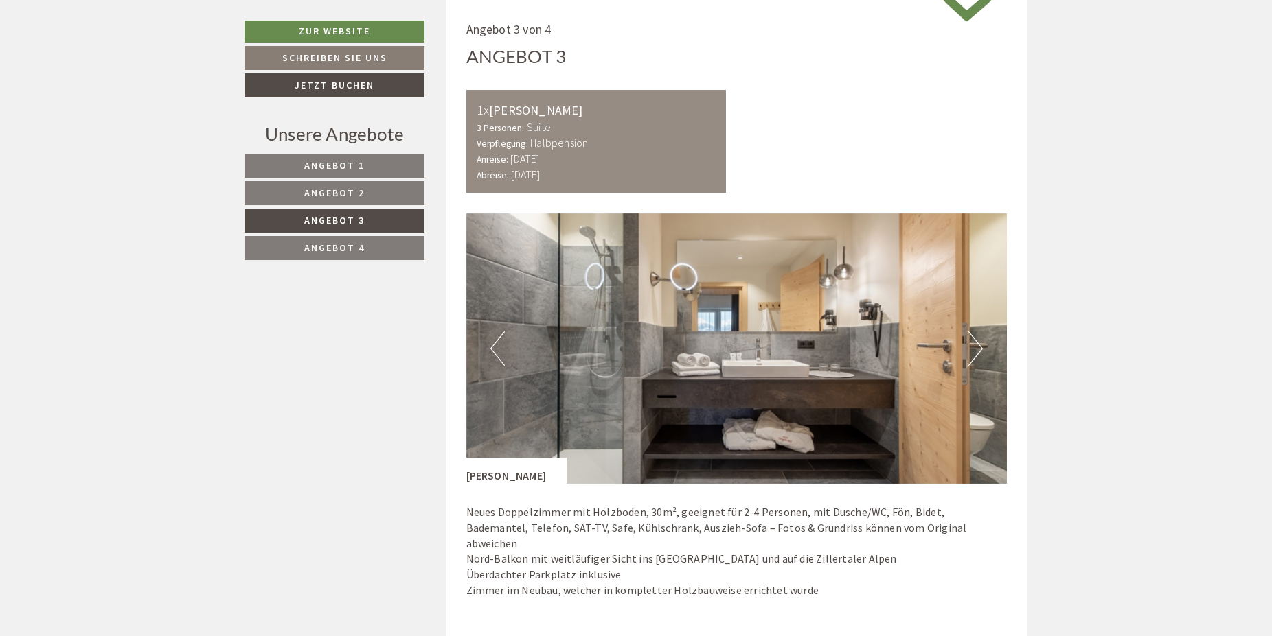
click at [974, 352] on button "Next" at bounding box center [975, 349] width 14 height 34
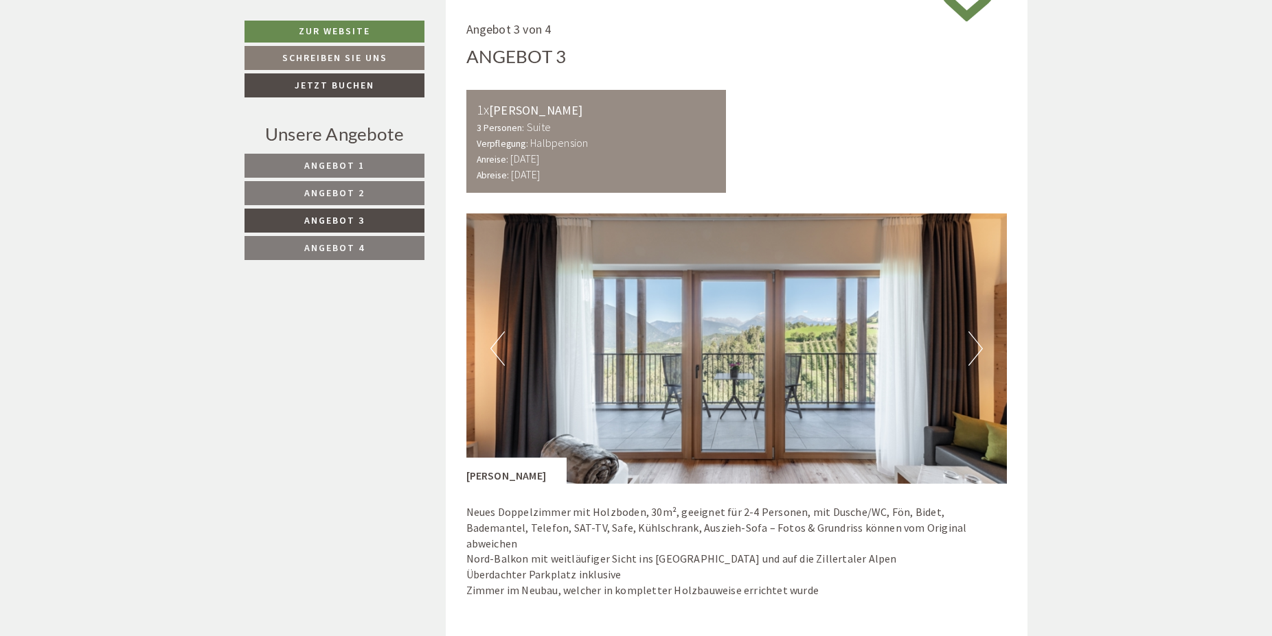
click at [974, 352] on button "Next" at bounding box center [975, 349] width 14 height 34
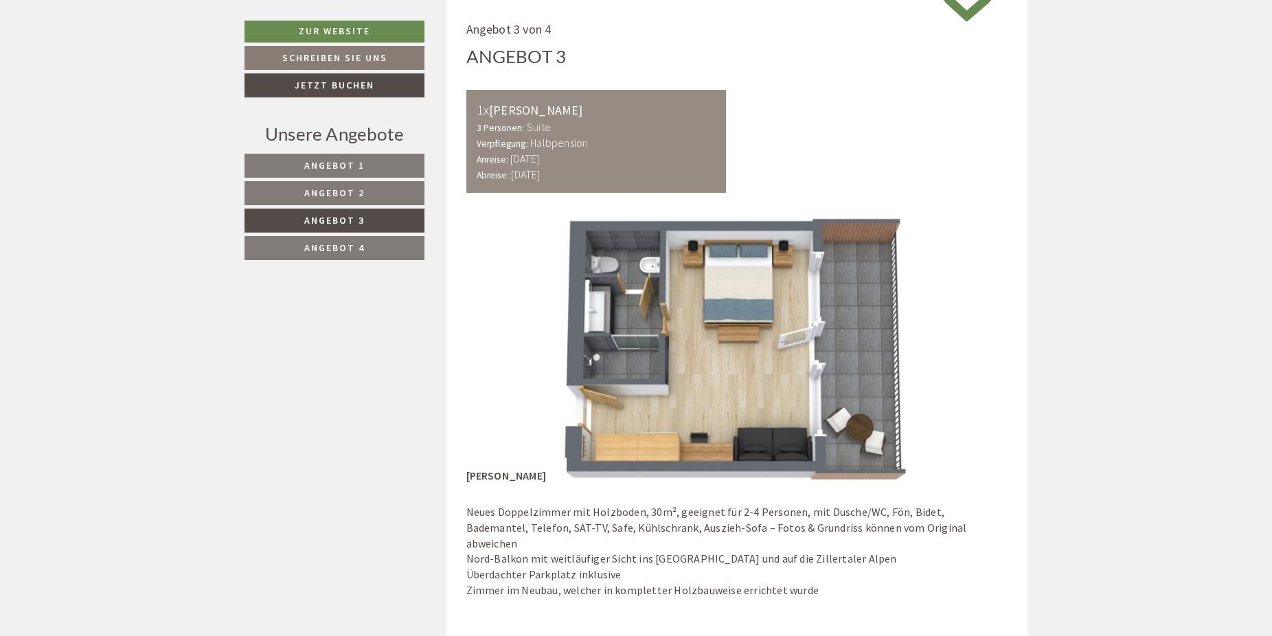
click at [974, 352] on button "Next" at bounding box center [975, 349] width 14 height 34
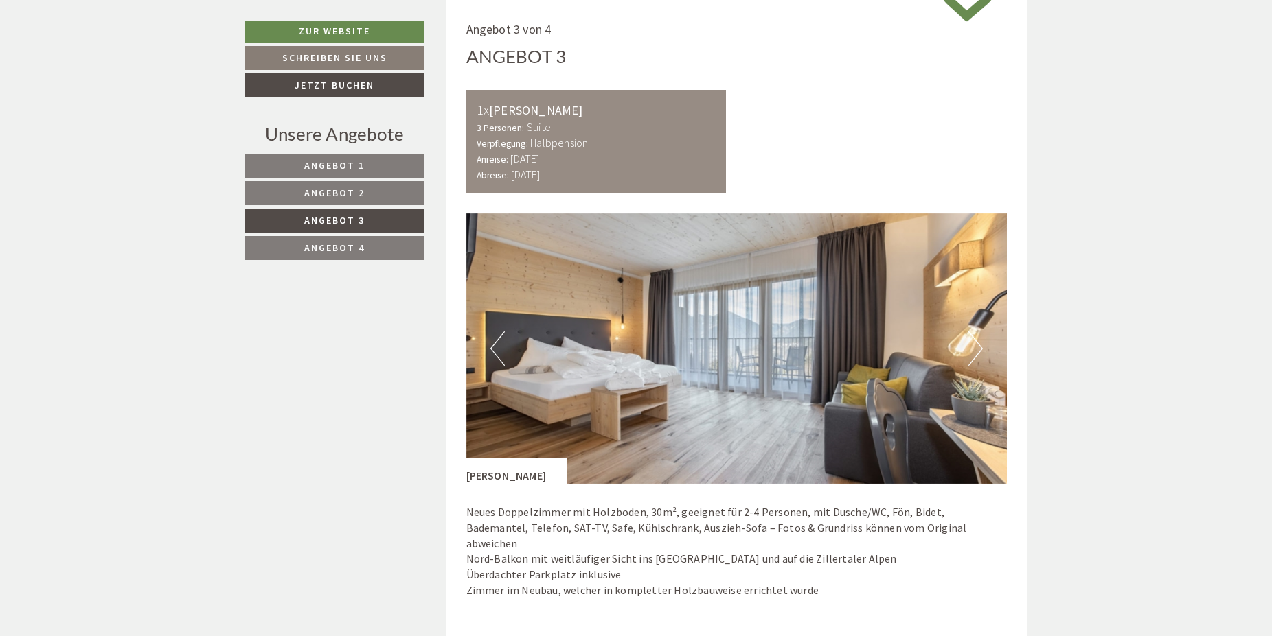
click at [974, 352] on button "Next" at bounding box center [975, 349] width 14 height 34
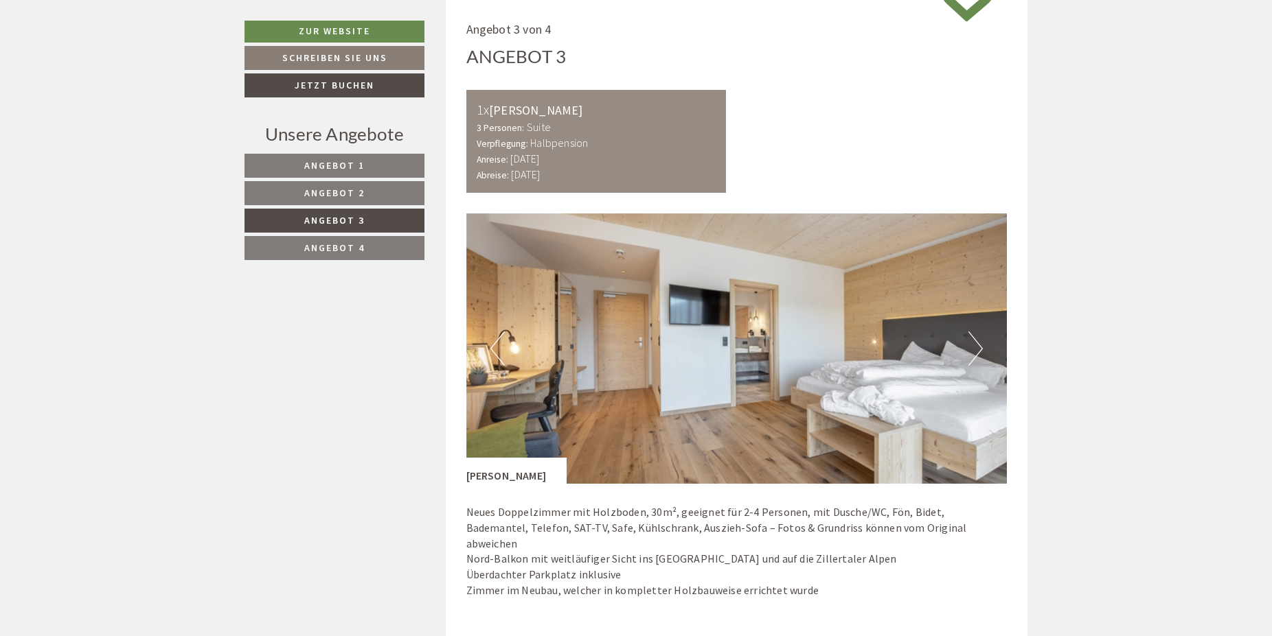
click at [974, 352] on button "Next" at bounding box center [975, 349] width 14 height 34
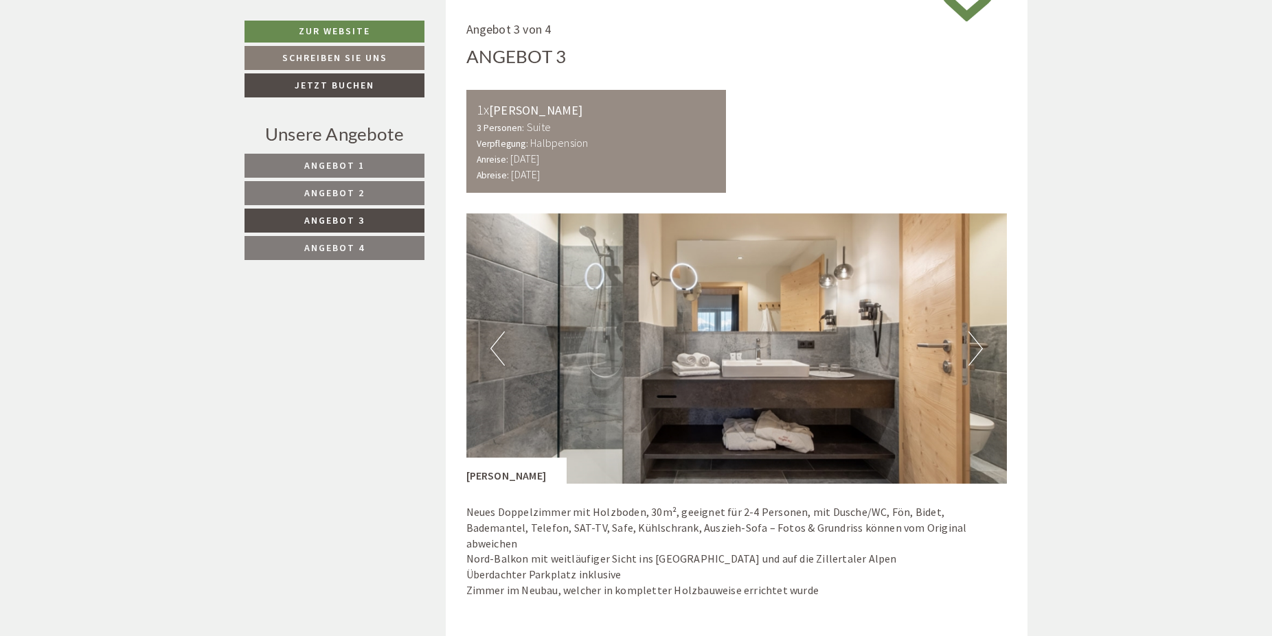
click at [974, 352] on button "Next" at bounding box center [975, 349] width 14 height 34
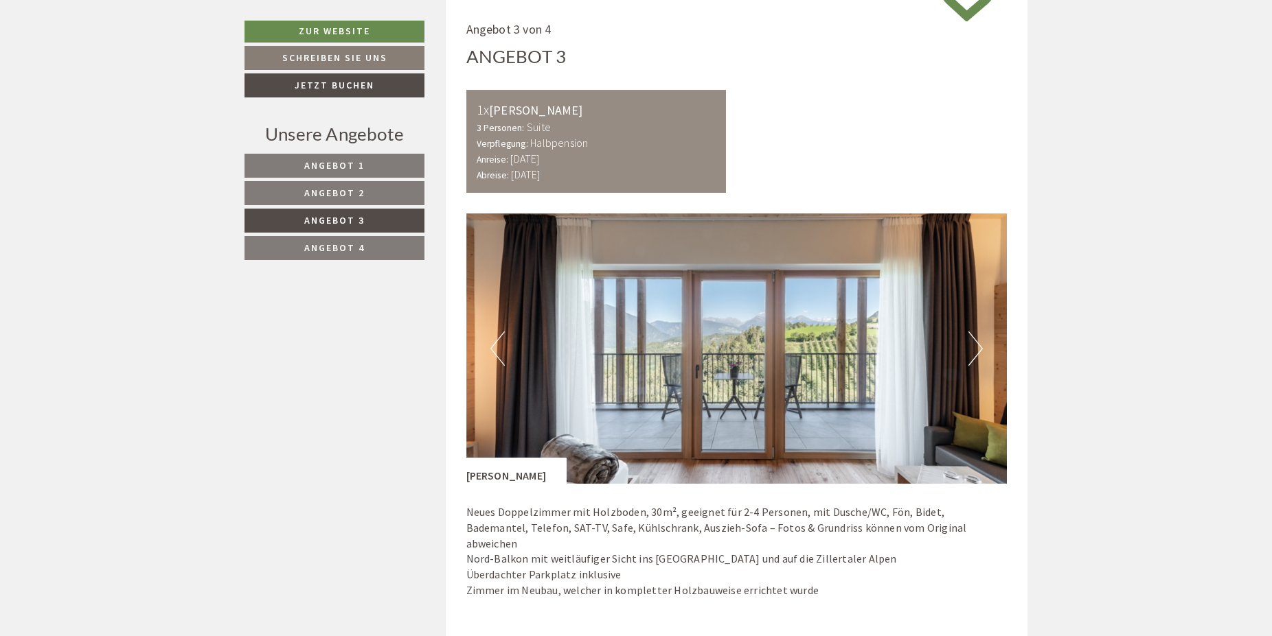
click at [974, 352] on button "Next" at bounding box center [975, 349] width 14 height 34
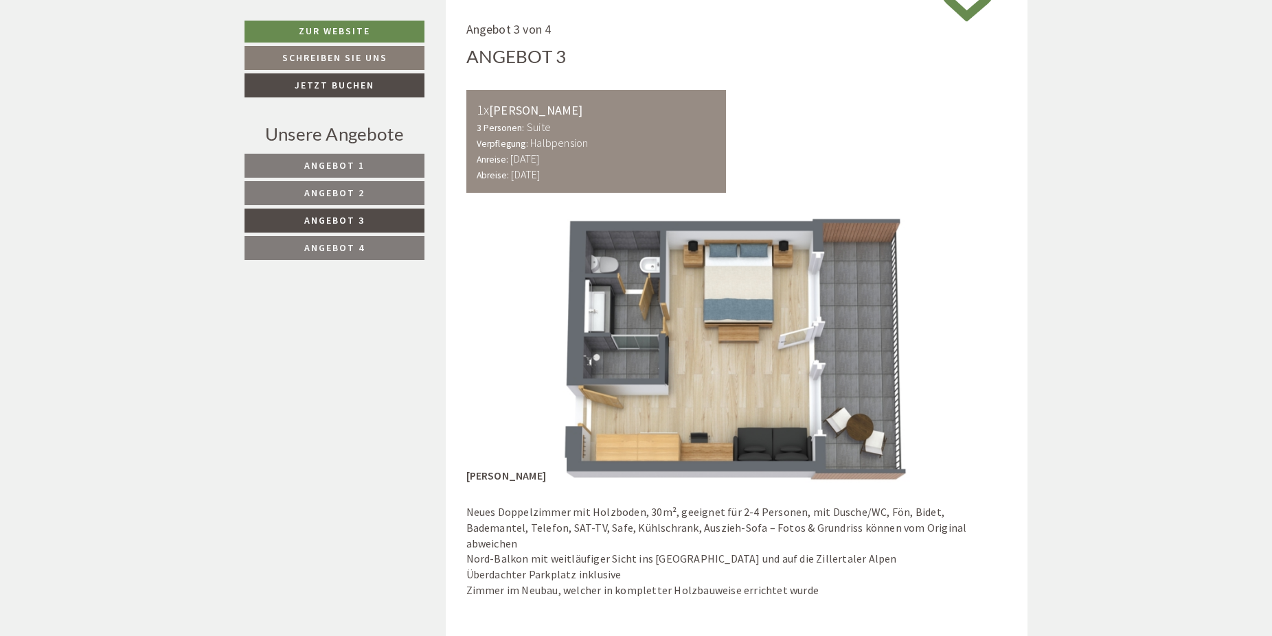
click at [371, 161] on link "Angebot 1" at bounding box center [334, 166] width 180 height 24
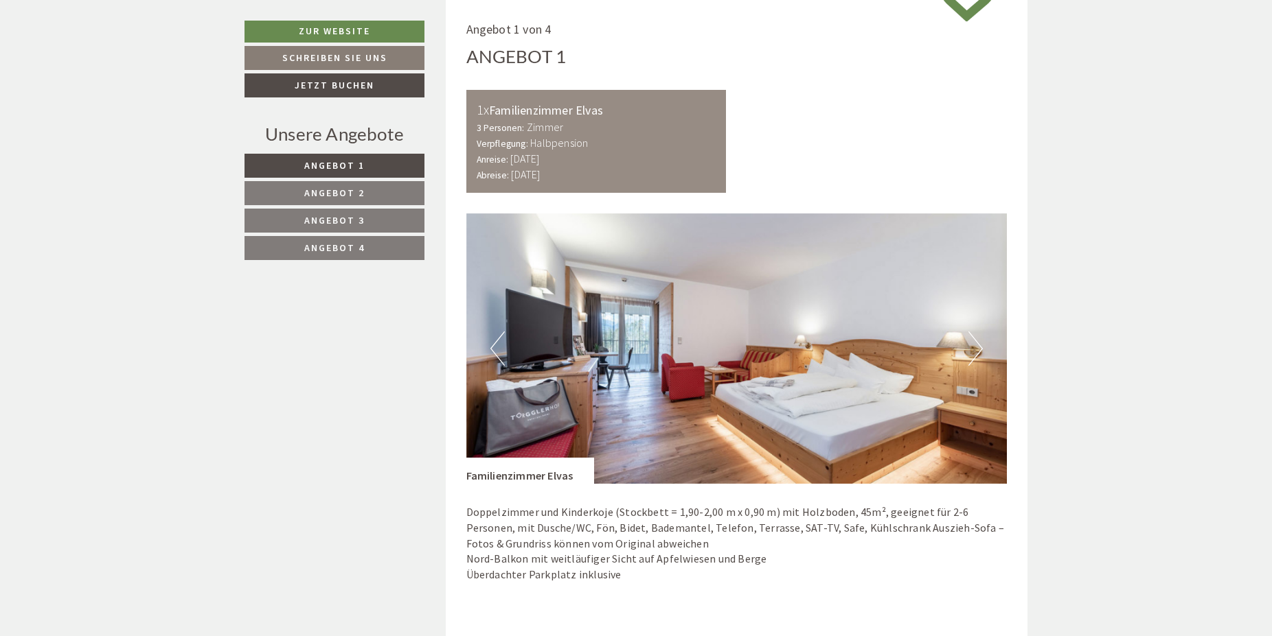
click at [371, 224] on link "Angebot 3" at bounding box center [334, 221] width 180 height 24
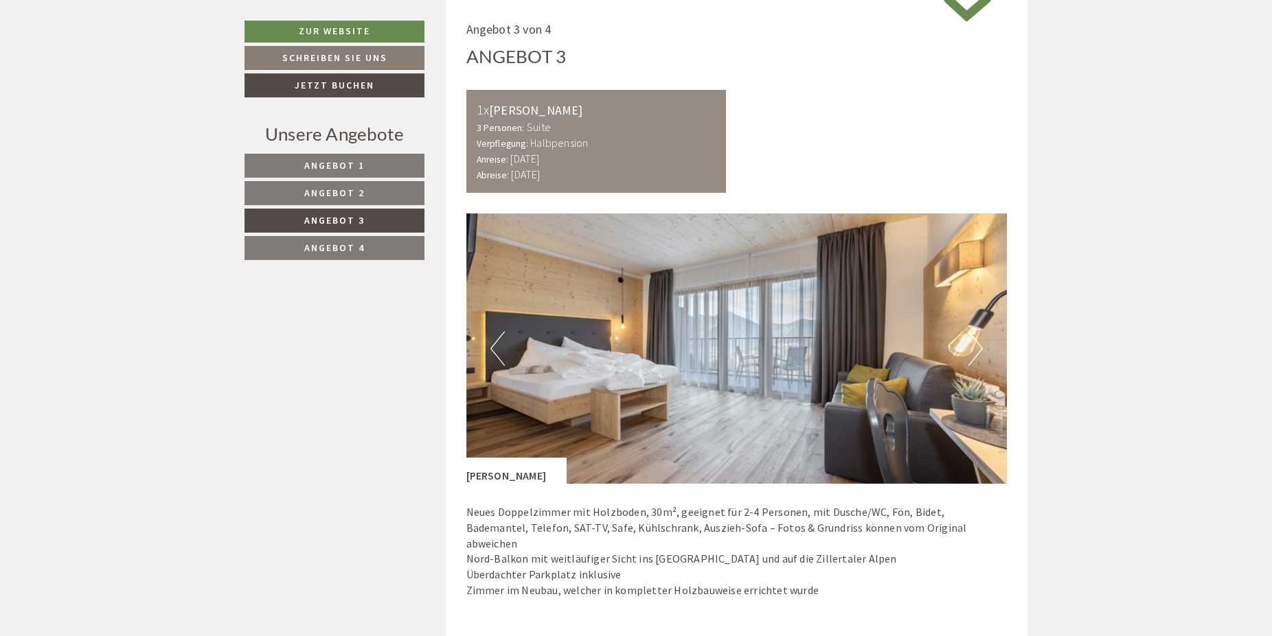
click at [369, 169] on link "Angebot 1" at bounding box center [334, 166] width 180 height 24
